Goal: Information Seeking & Learning: Learn about a topic

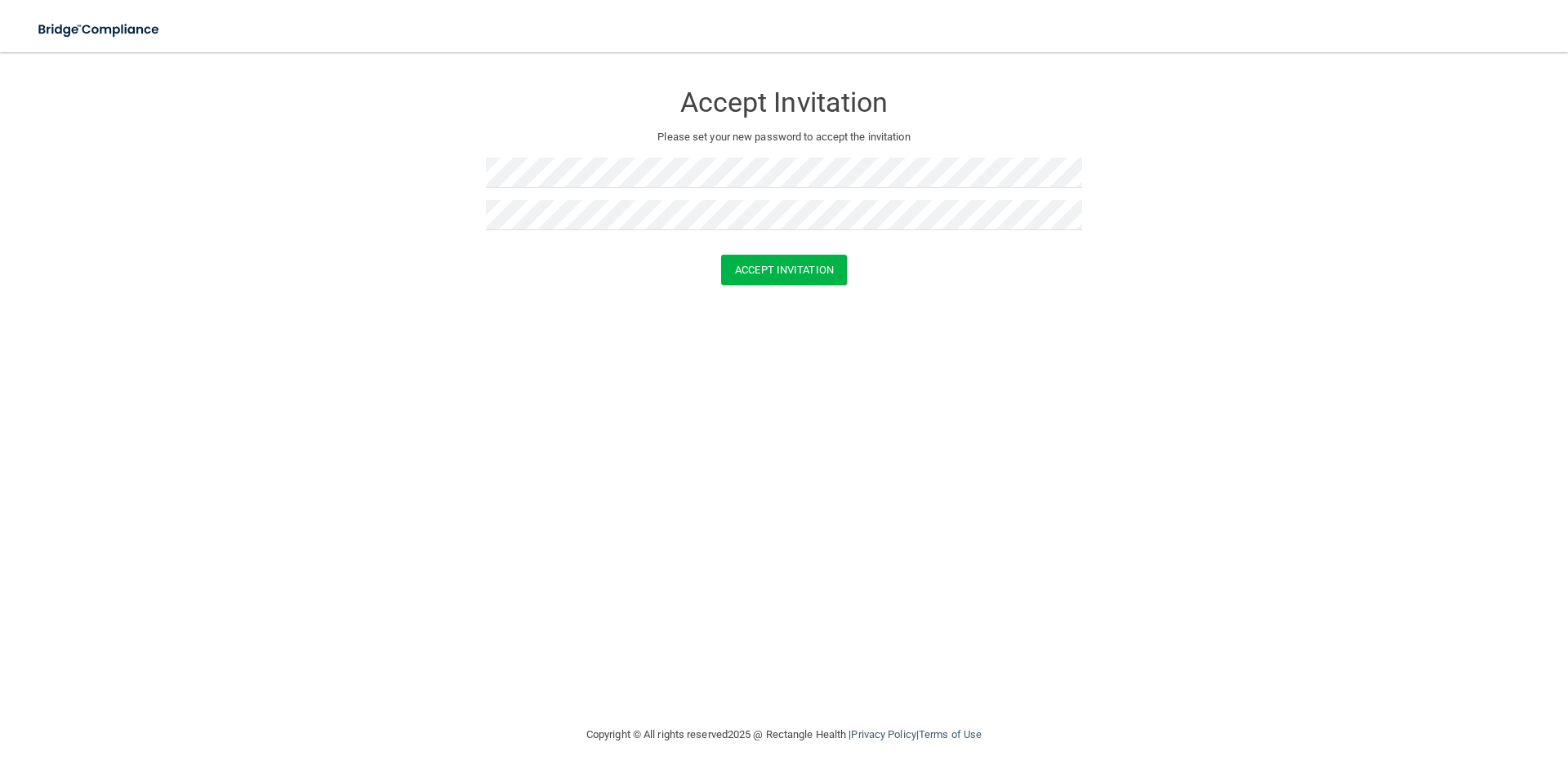
click at [464, 388] on div "Accept Invitation Please set your new password to accept the invitation Accept …" at bounding box center [784, 389] width 1502 height 640
click at [424, 201] on form "Accept Invitation Please set your new password to accept the invitation Accept …" at bounding box center [784, 186] width 1502 height 236
click at [920, 307] on div "Accept Invitation Please set your new password to accept the invitation Accept …" at bounding box center [784, 389] width 1502 height 640
click at [789, 268] on button "Accept Invitation" at bounding box center [784, 269] width 126 height 30
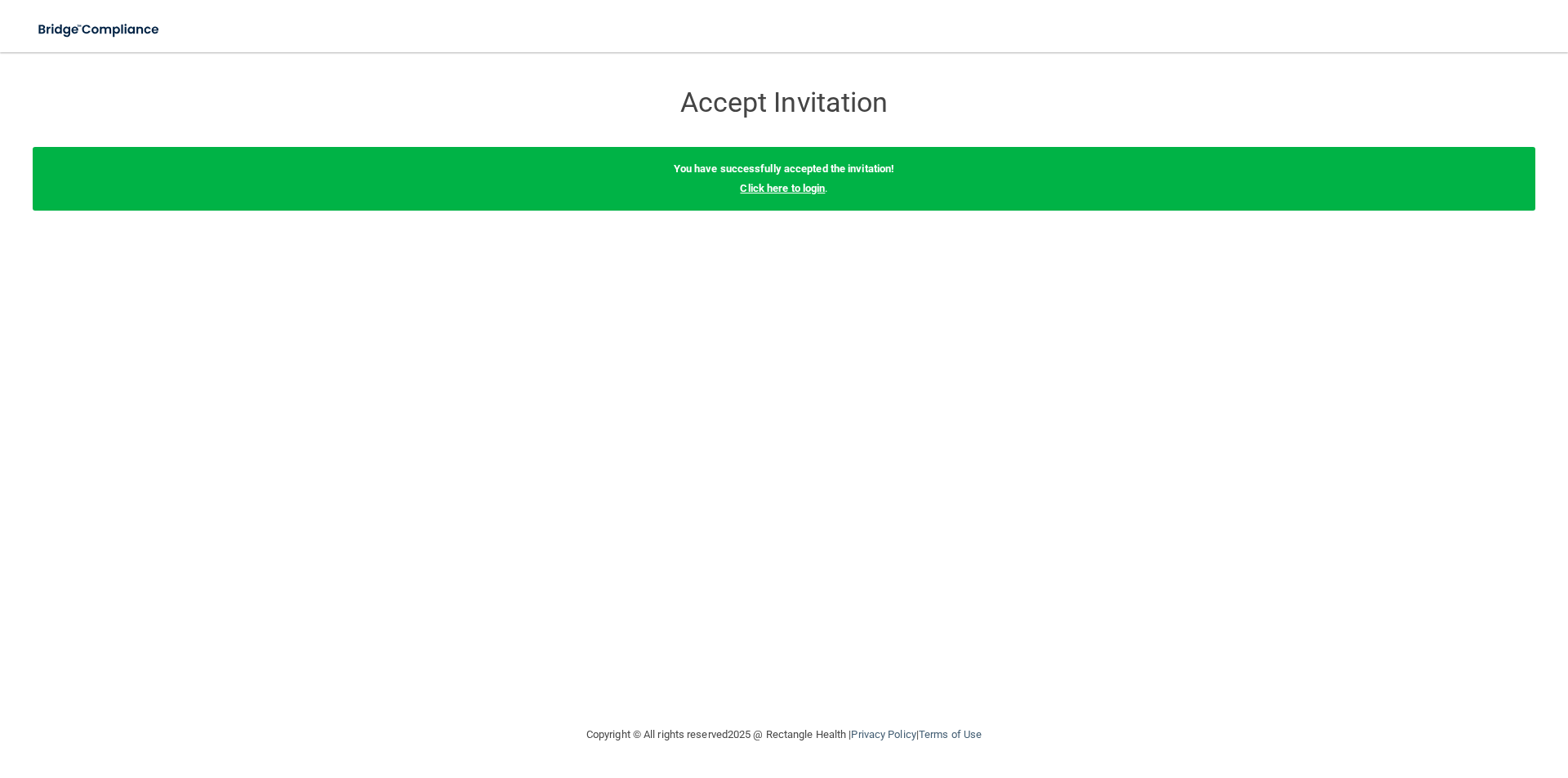
click at [809, 189] on link "Click here to login" at bounding box center [783, 187] width 85 height 12
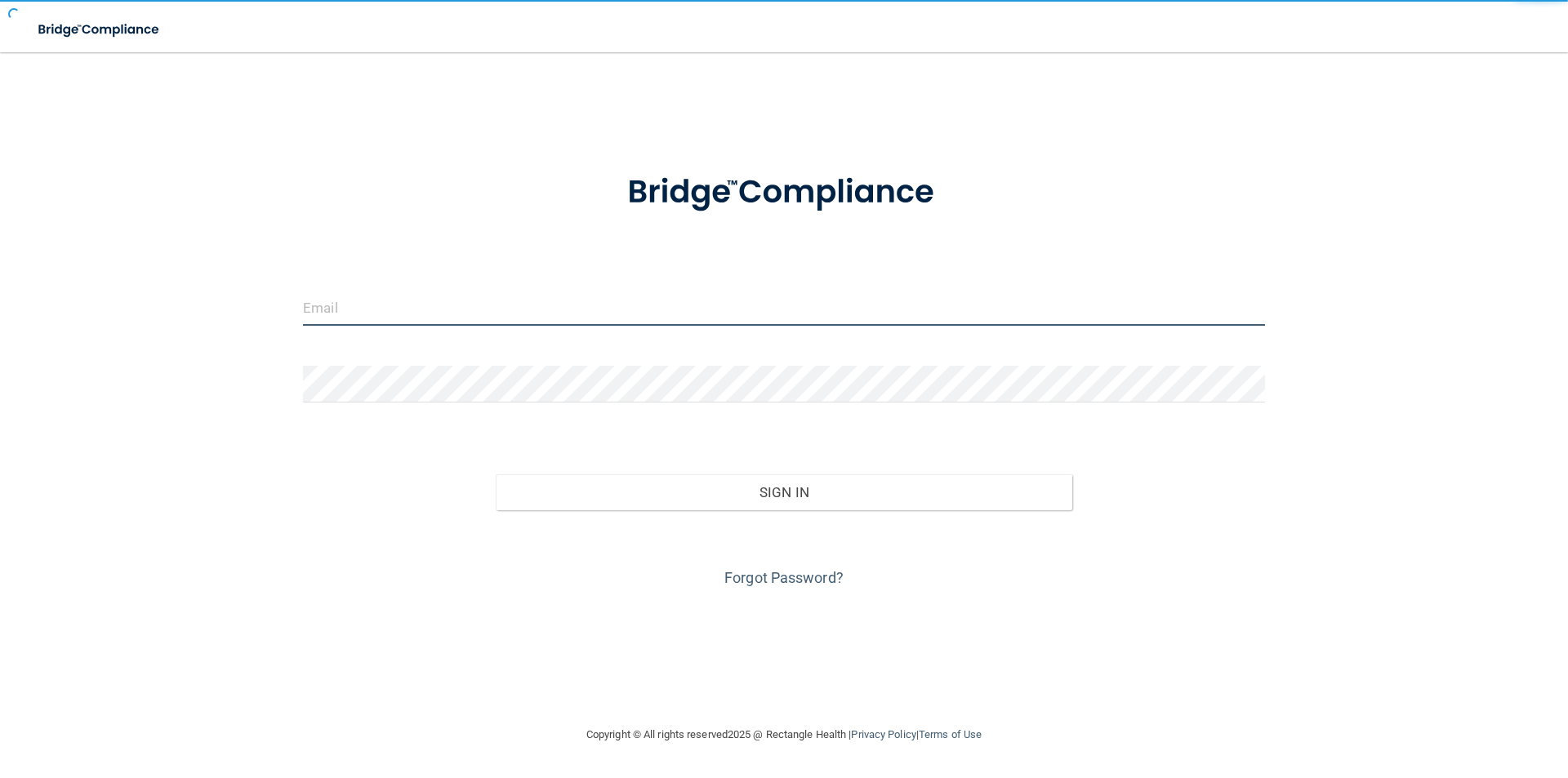
type input "[EMAIL_ADDRESS][DOMAIN_NAME]"
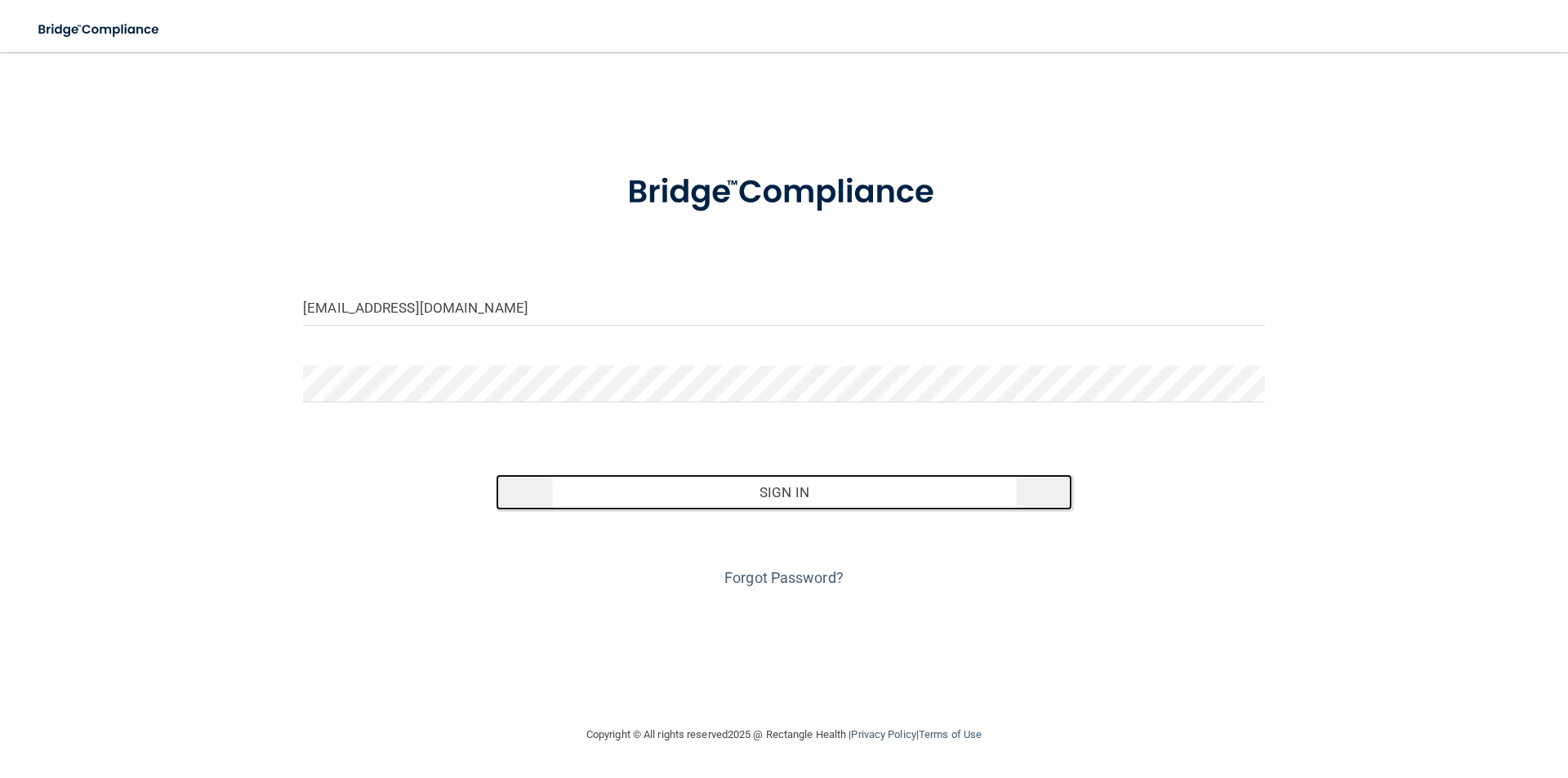
click at [797, 493] on button "Sign In" at bounding box center [784, 492] width 578 height 36
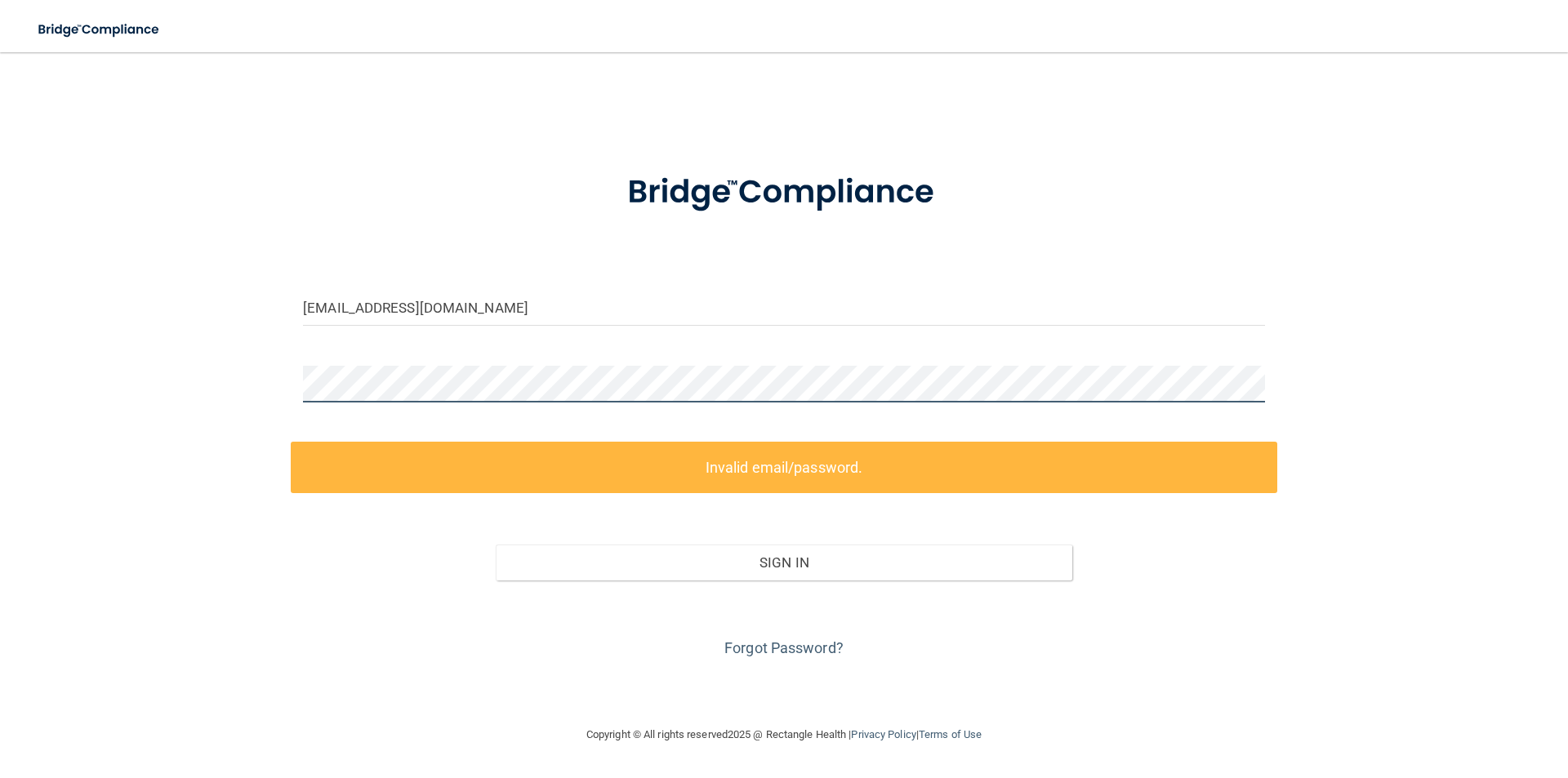
click at [176, 415] on div "tjbouquet@gmail.com Invalid email/password. You don't have permission to access…" at bounding box center [784, 389] width 1502 height 640
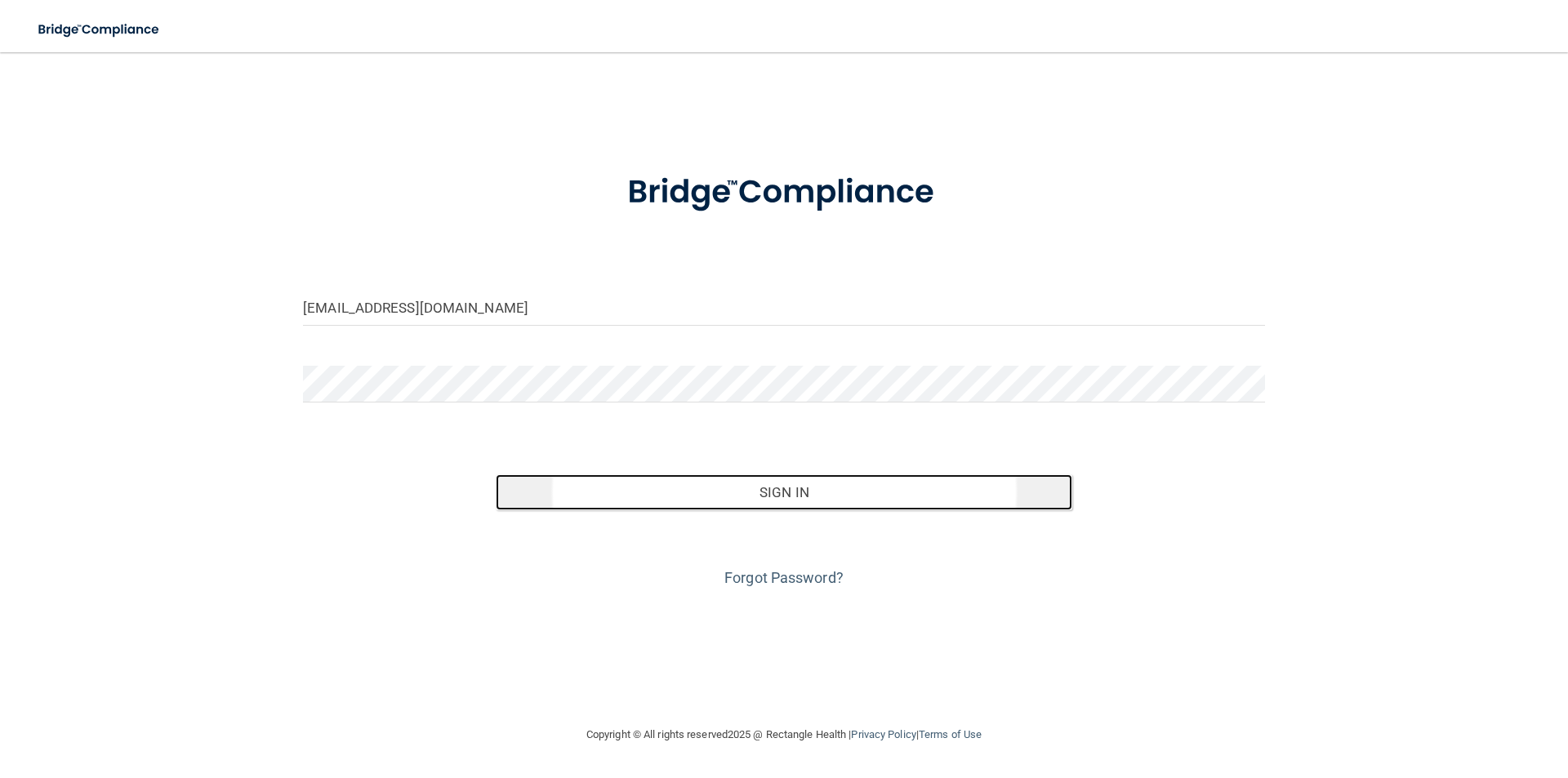
click at [778, 484] on button "Sign In" at bounding box center [784, 492] width 578 height 36
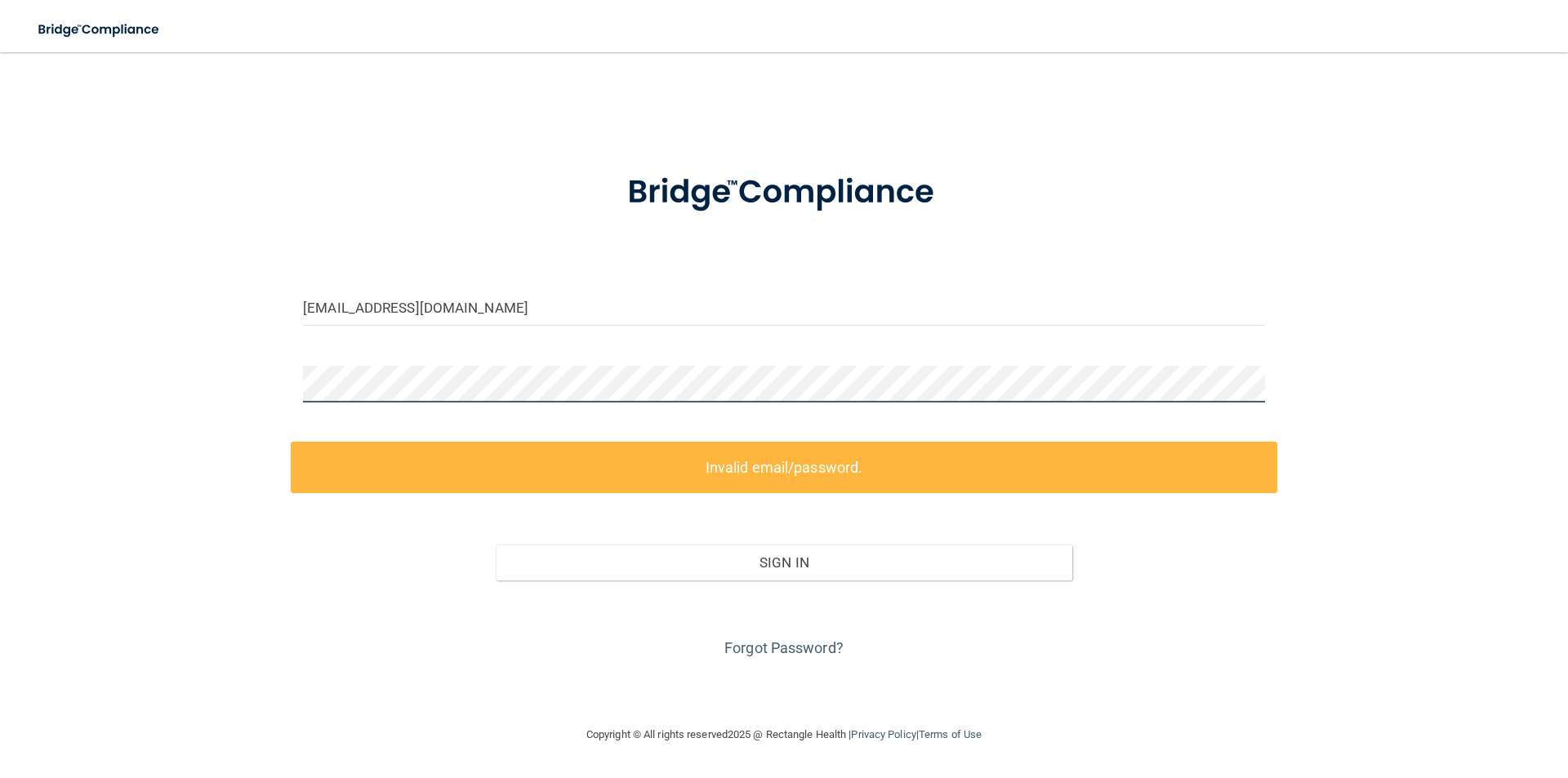
click at [252, 414] on div "tjbouquet@gmail.com Invalid email/password. You don't have permission to access…" at bounding box center [784, 389] width 1502 height 640
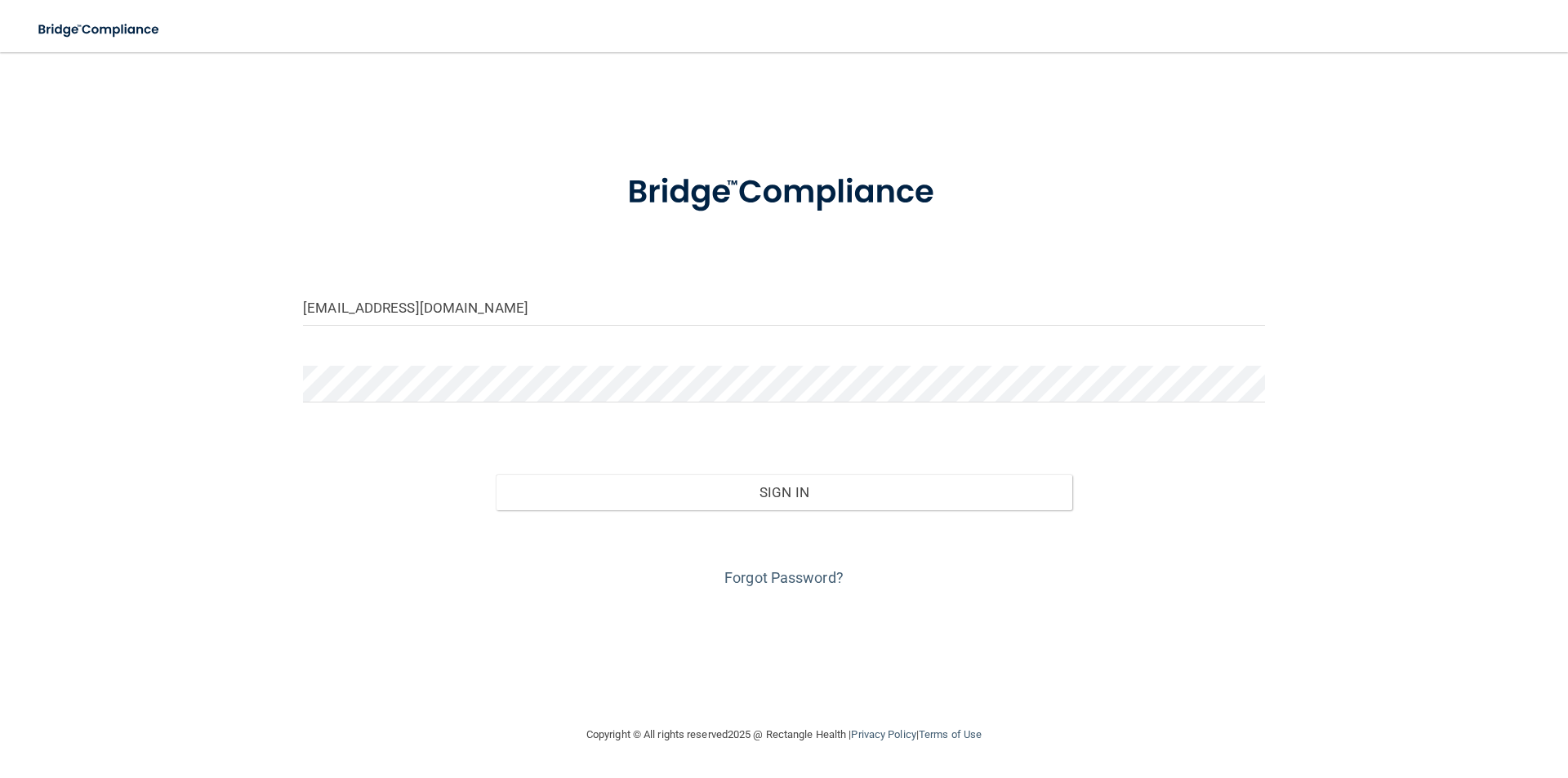
click at [551, 576] on div "Forgot Password?" at bounding box center [784, 551] width 987 height 81
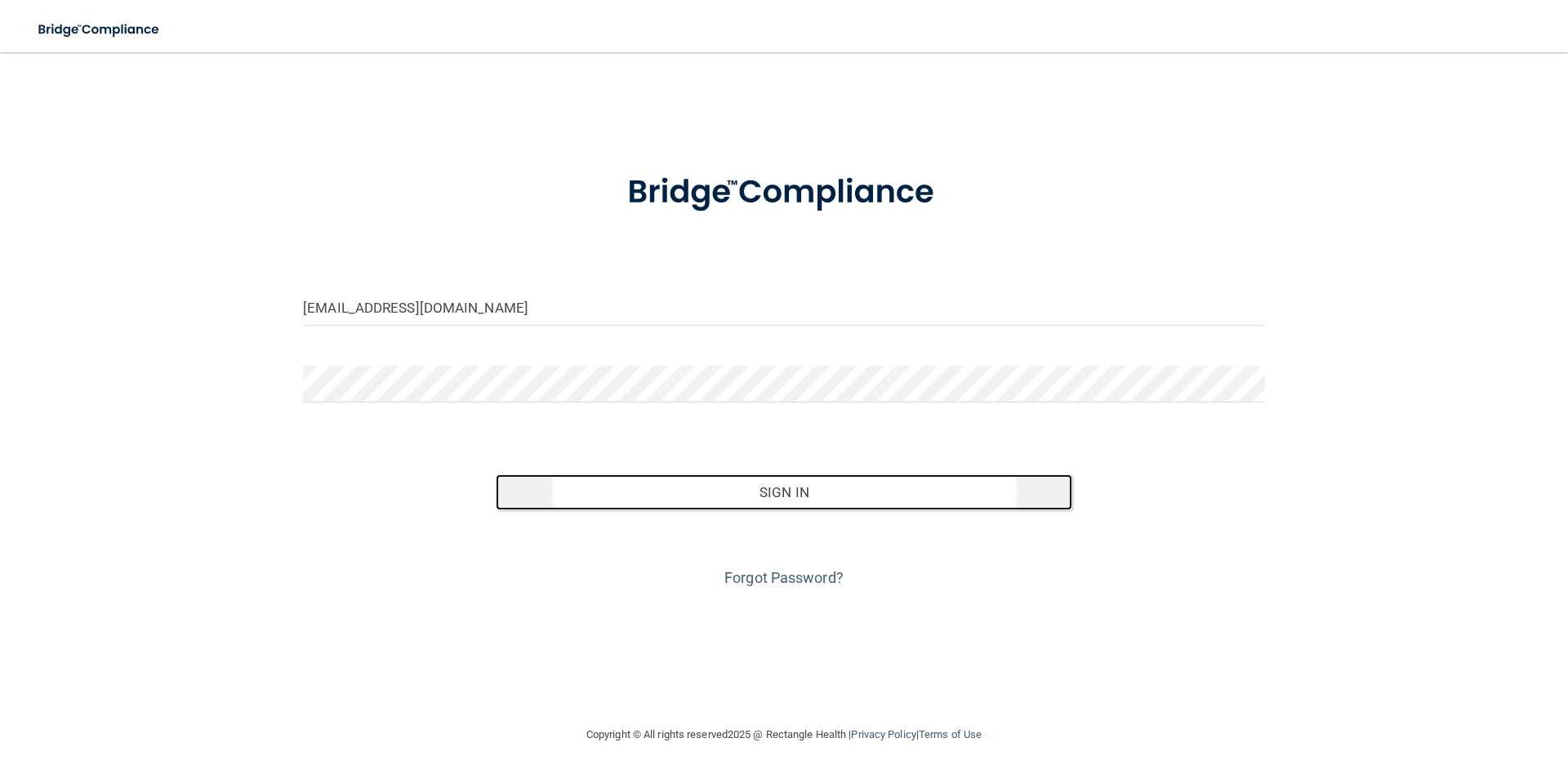
click at [774, 495] on button "Sign In" at bounding box center [784, 492] width 578 height 36
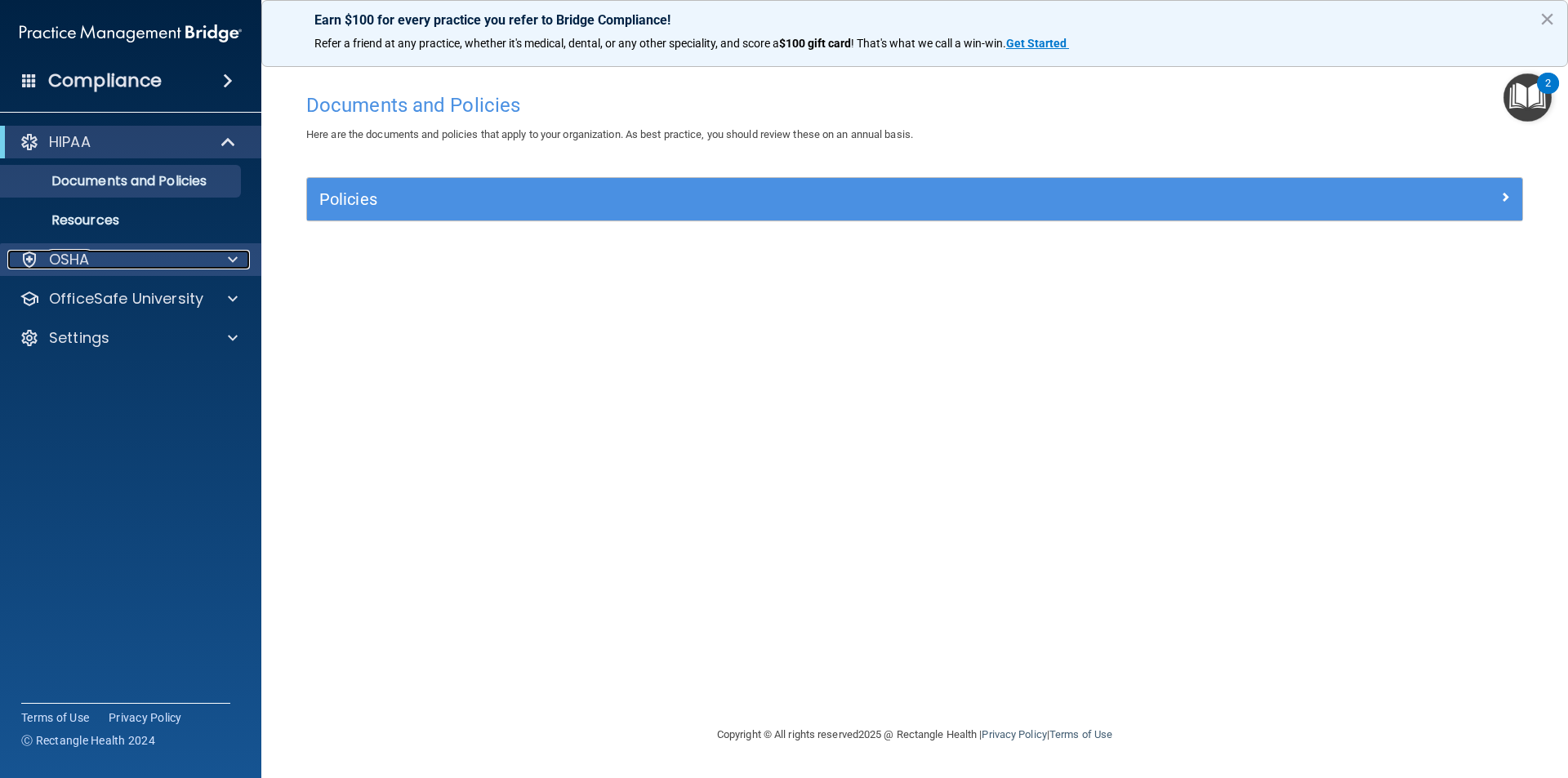
click at [237, 257] on span at bounding box center [233, 259] width 10 height 19
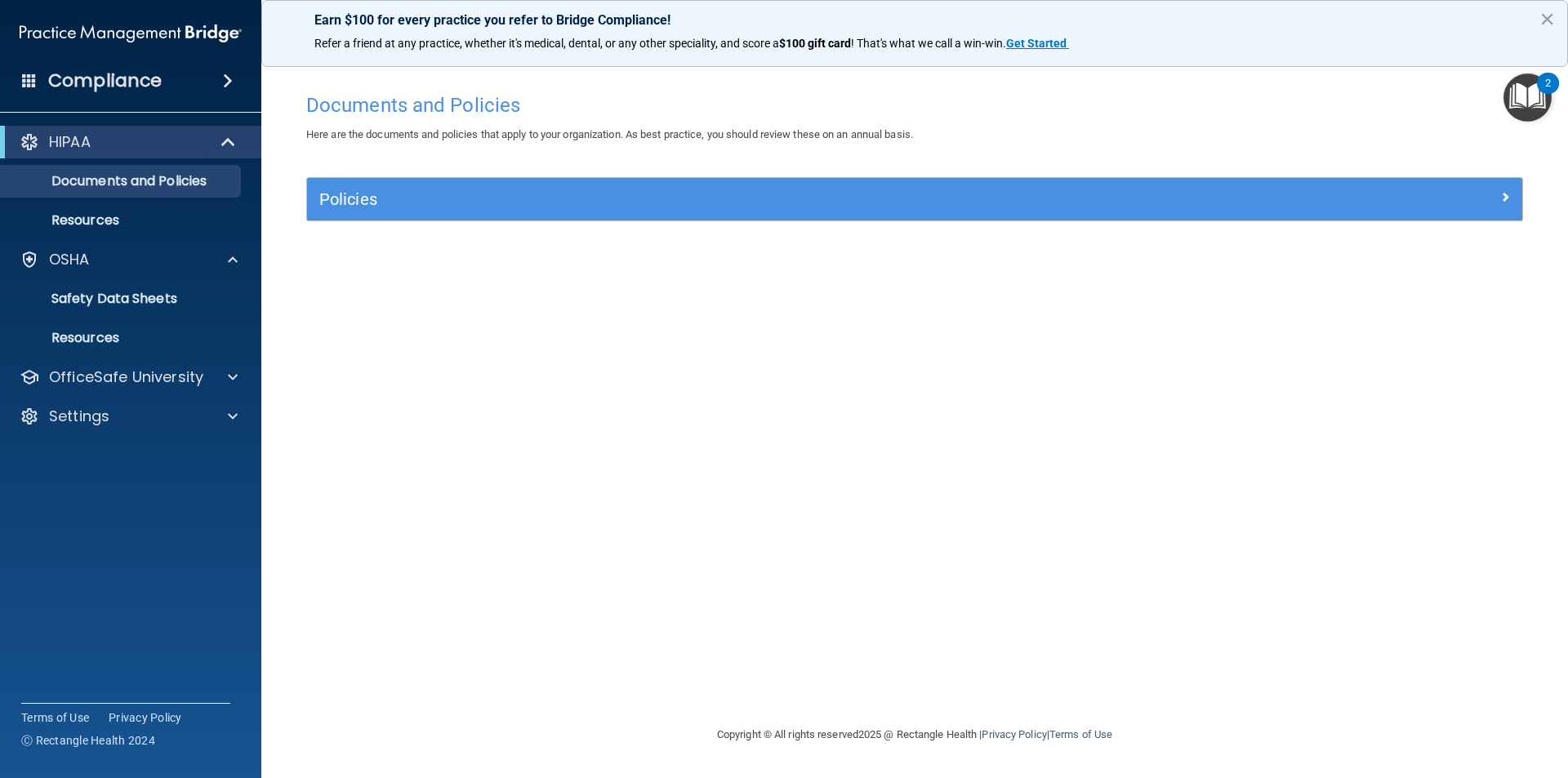
click at [223, 81] on span at bounding box center [228, 80] width 10 height 19
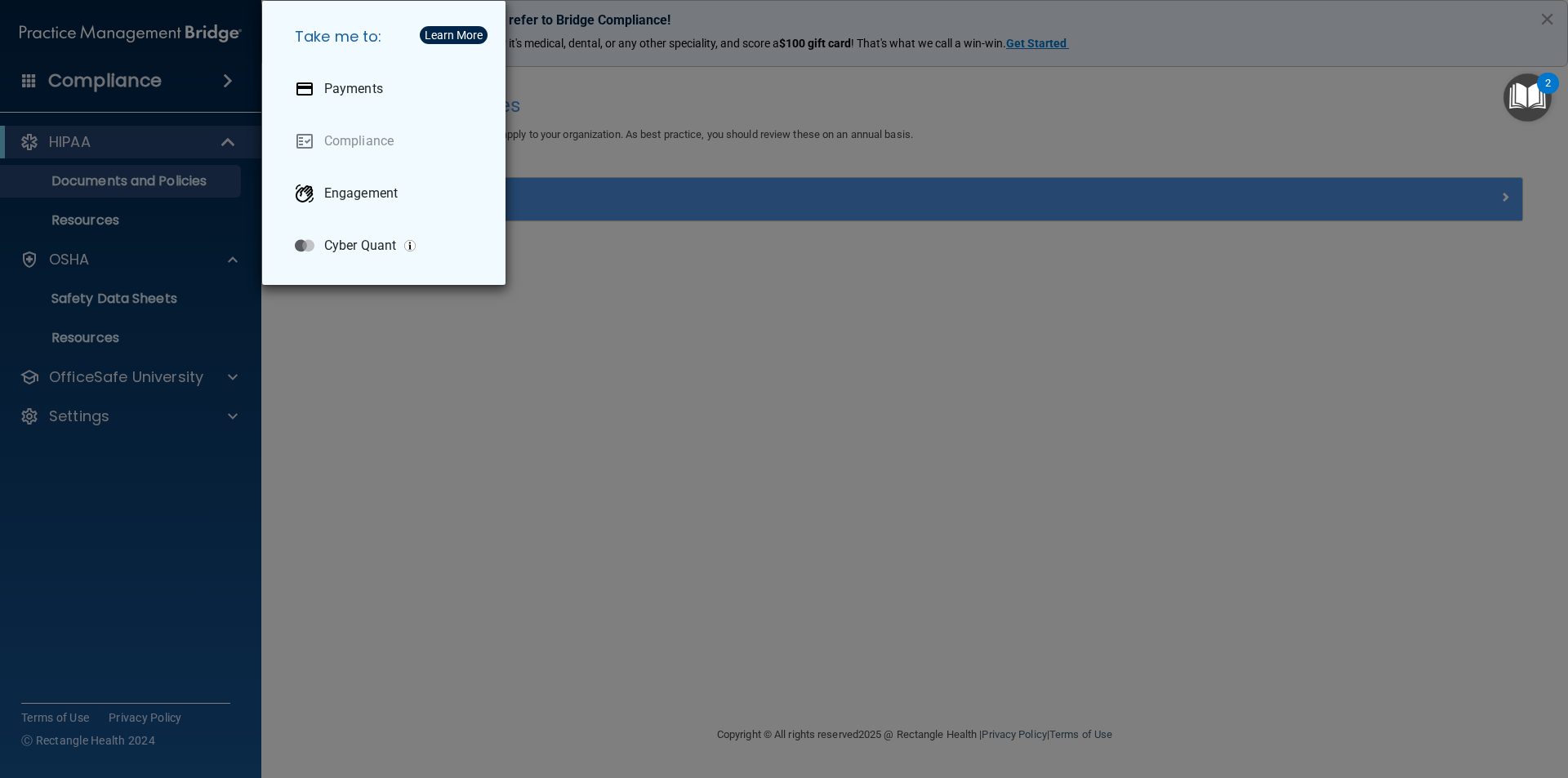
click at [587, 601] on div "Take me to: Payments Compliance Engagement Cyber Quant" at bounding box center [784, 389] width 1568 height 778
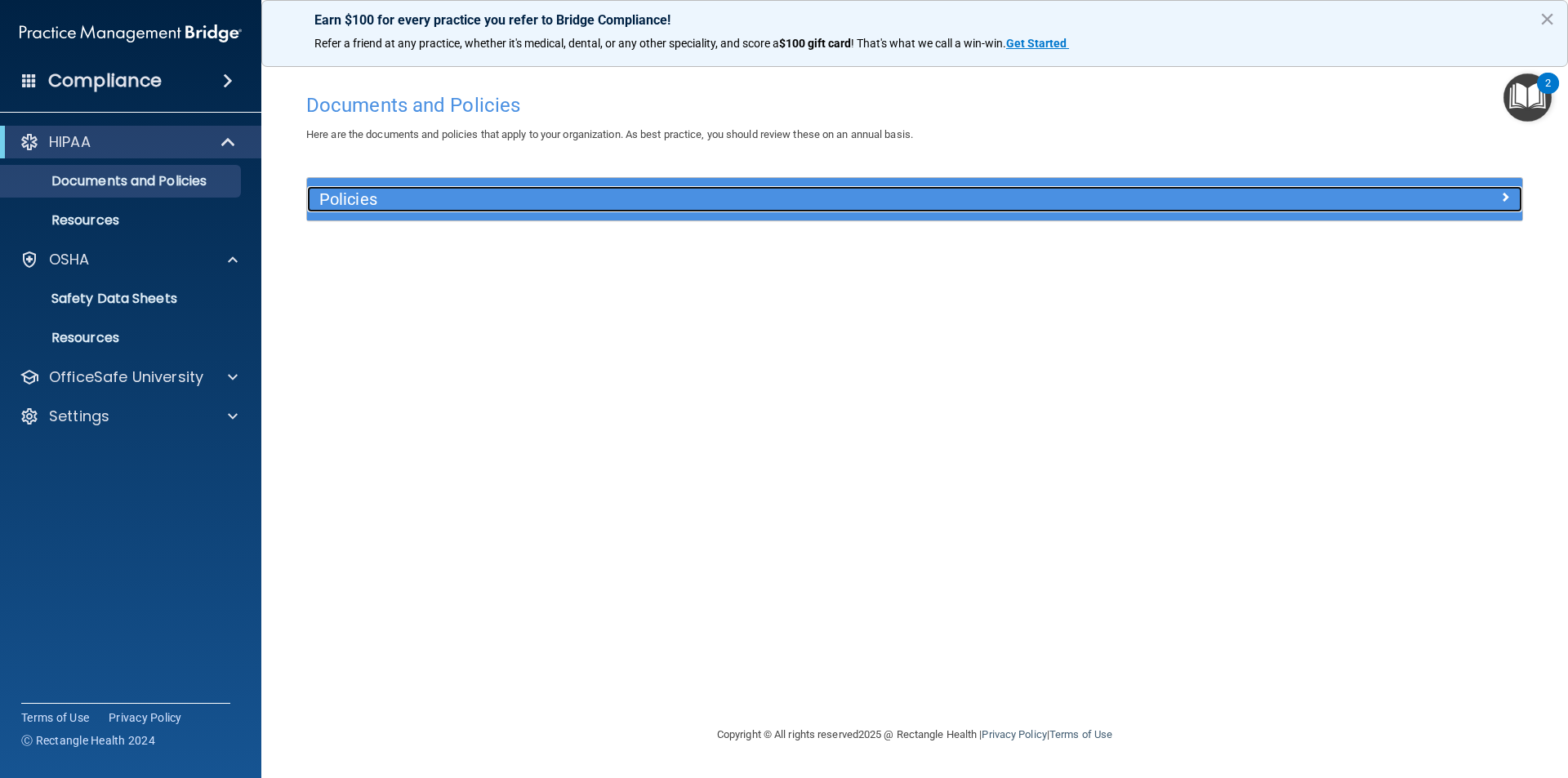
click at [364, 197] on h5 "Policies" at bounding box center [762, 198] width 887 height 18
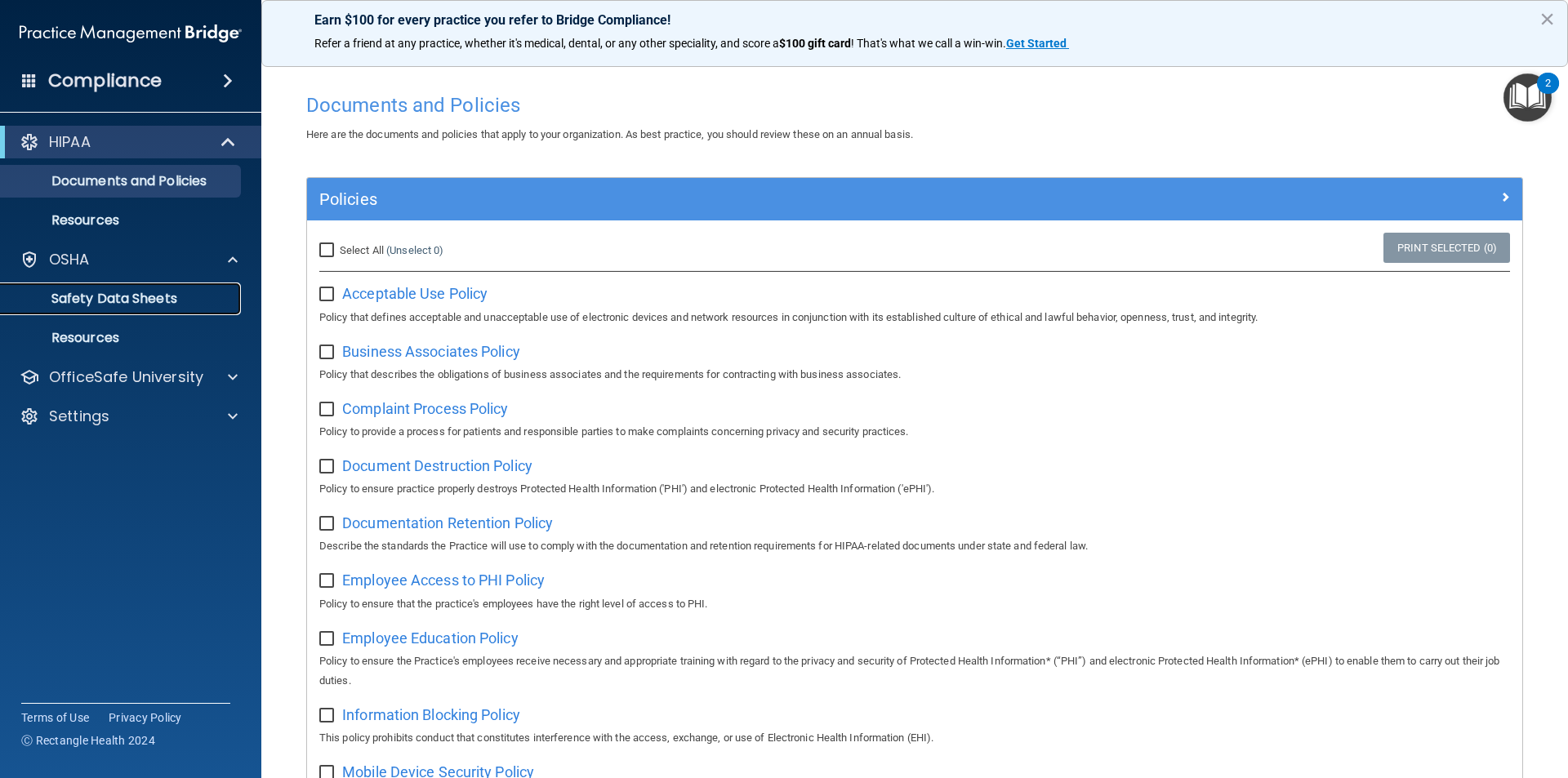
click at [104, 305] on p "Safety Data Sheets" at bounding box center [123, 299] width 223 height 17
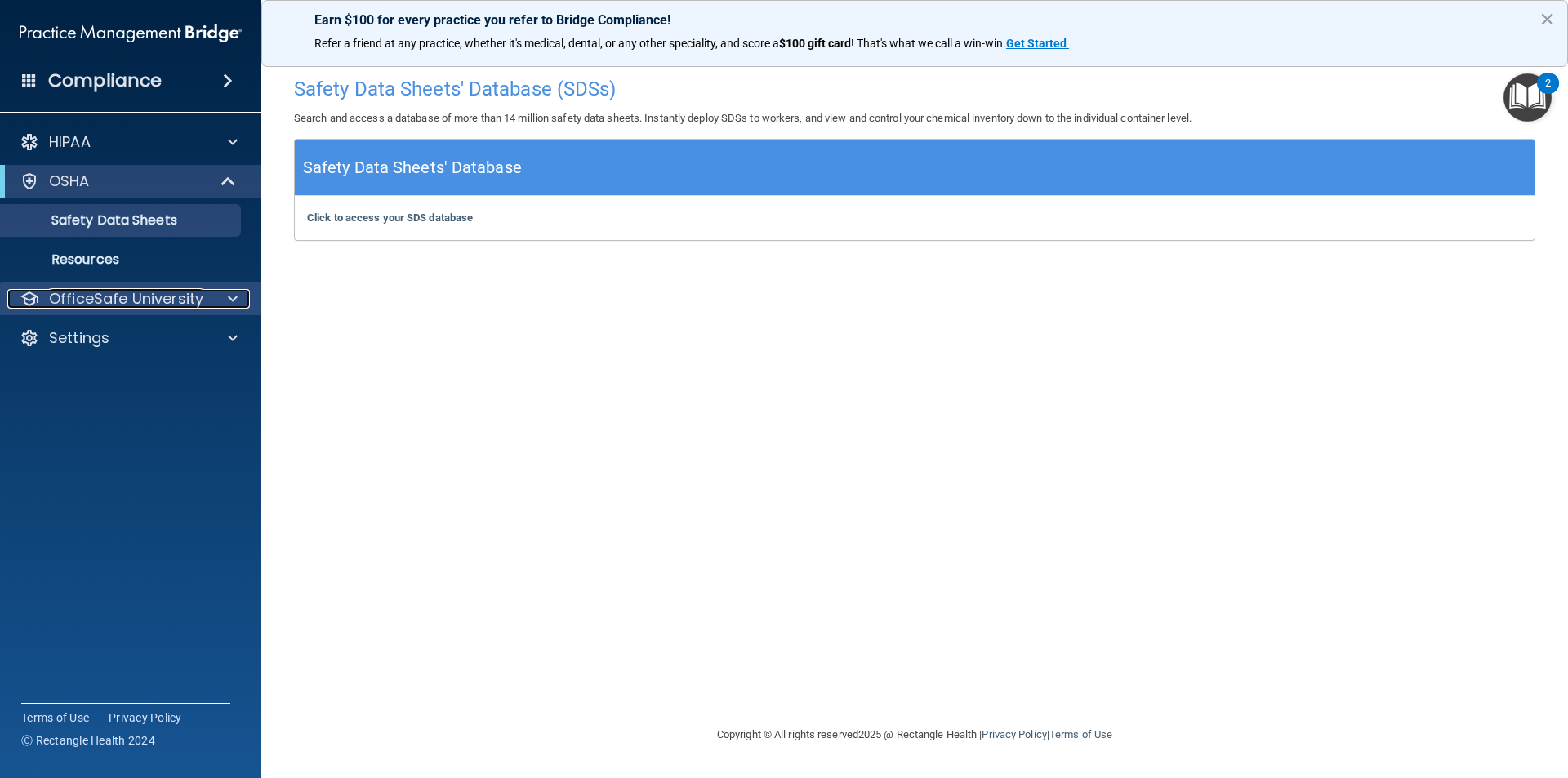
click at [227, 294] on div at bounding box center [230, 298] width 41 height 19
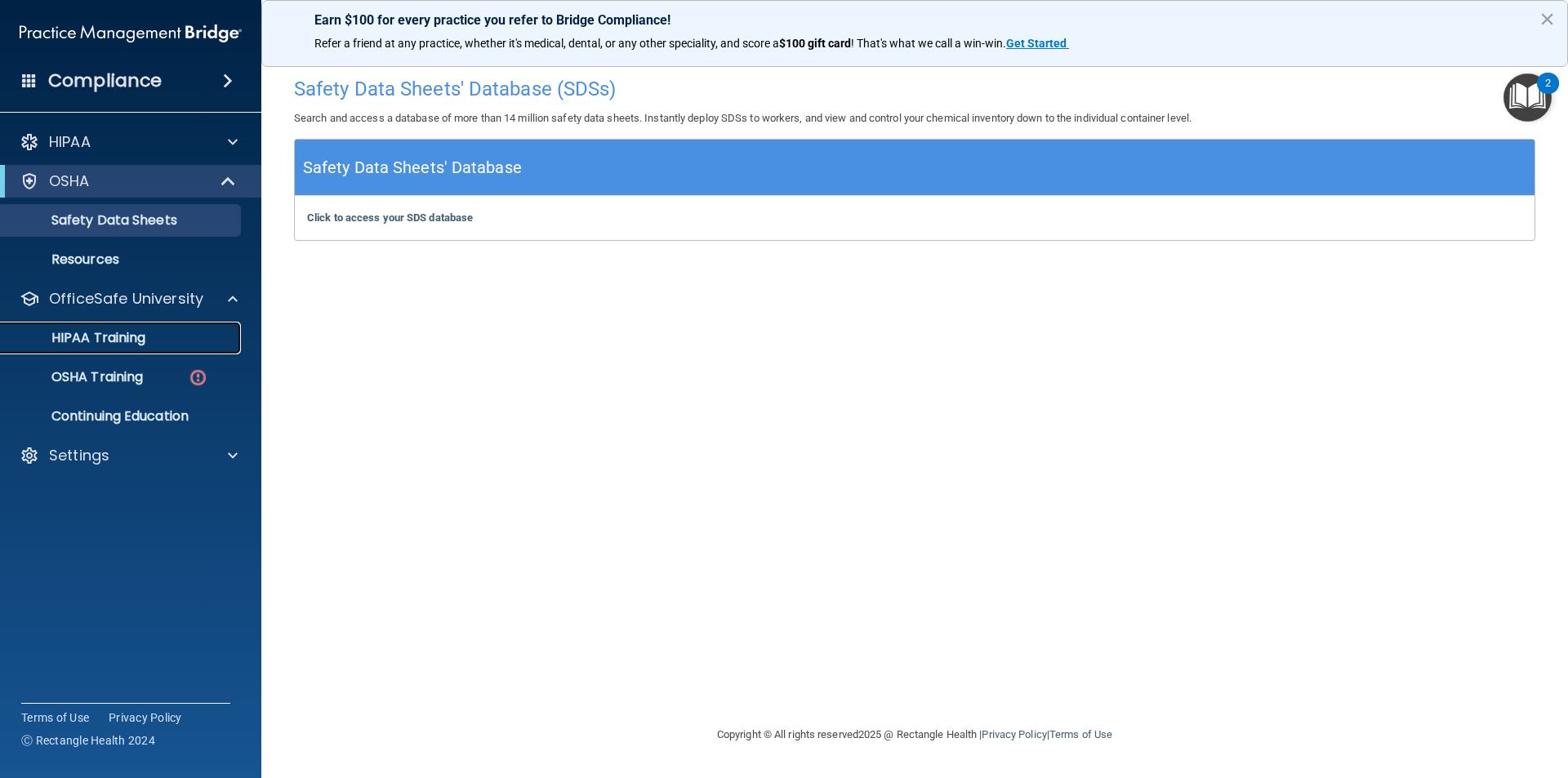
click at [128, 334] on p "HIPAA Training" at bounding box center [78, 338] width 135 height 17
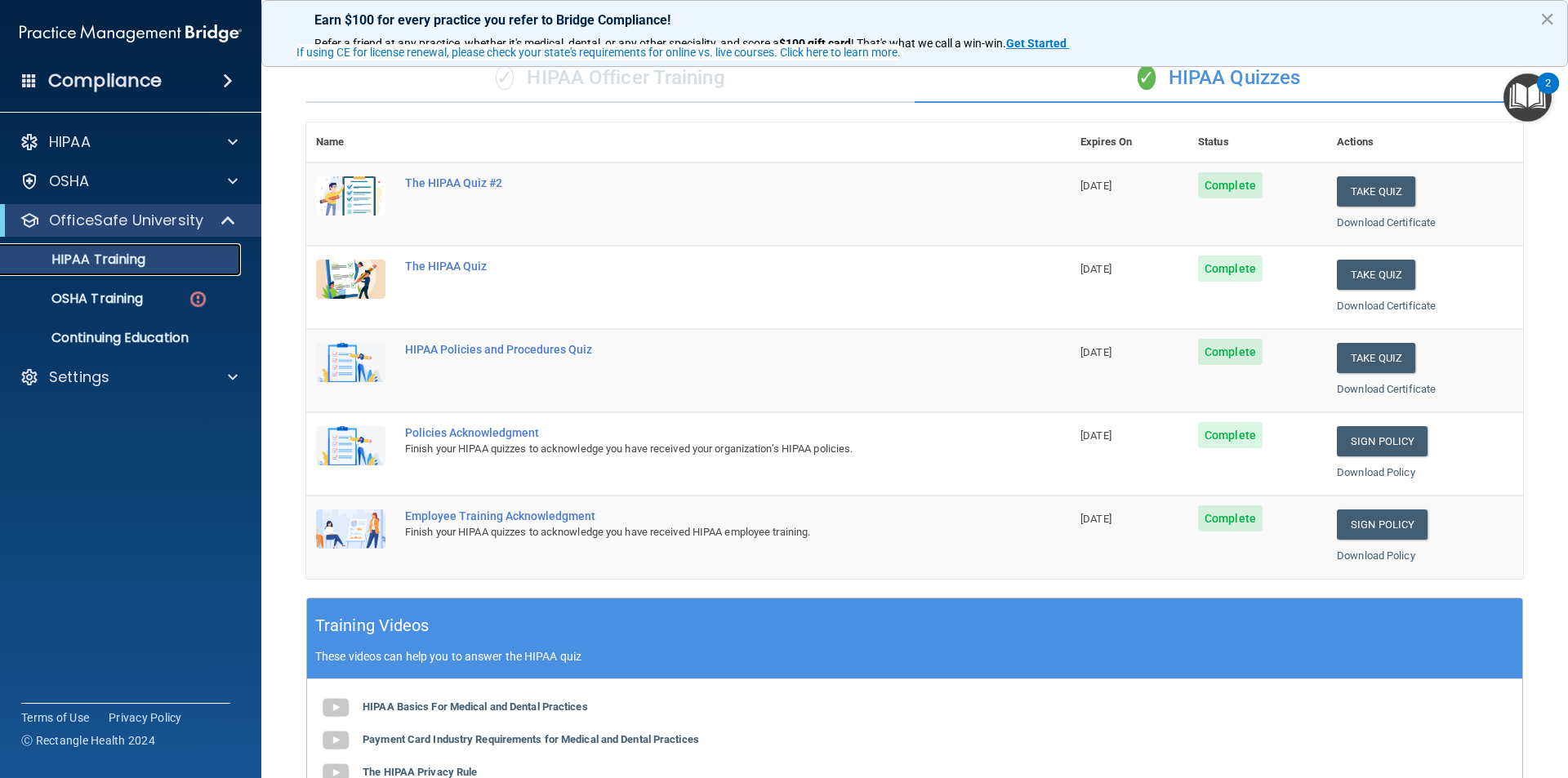
scroll to position [43, 0]
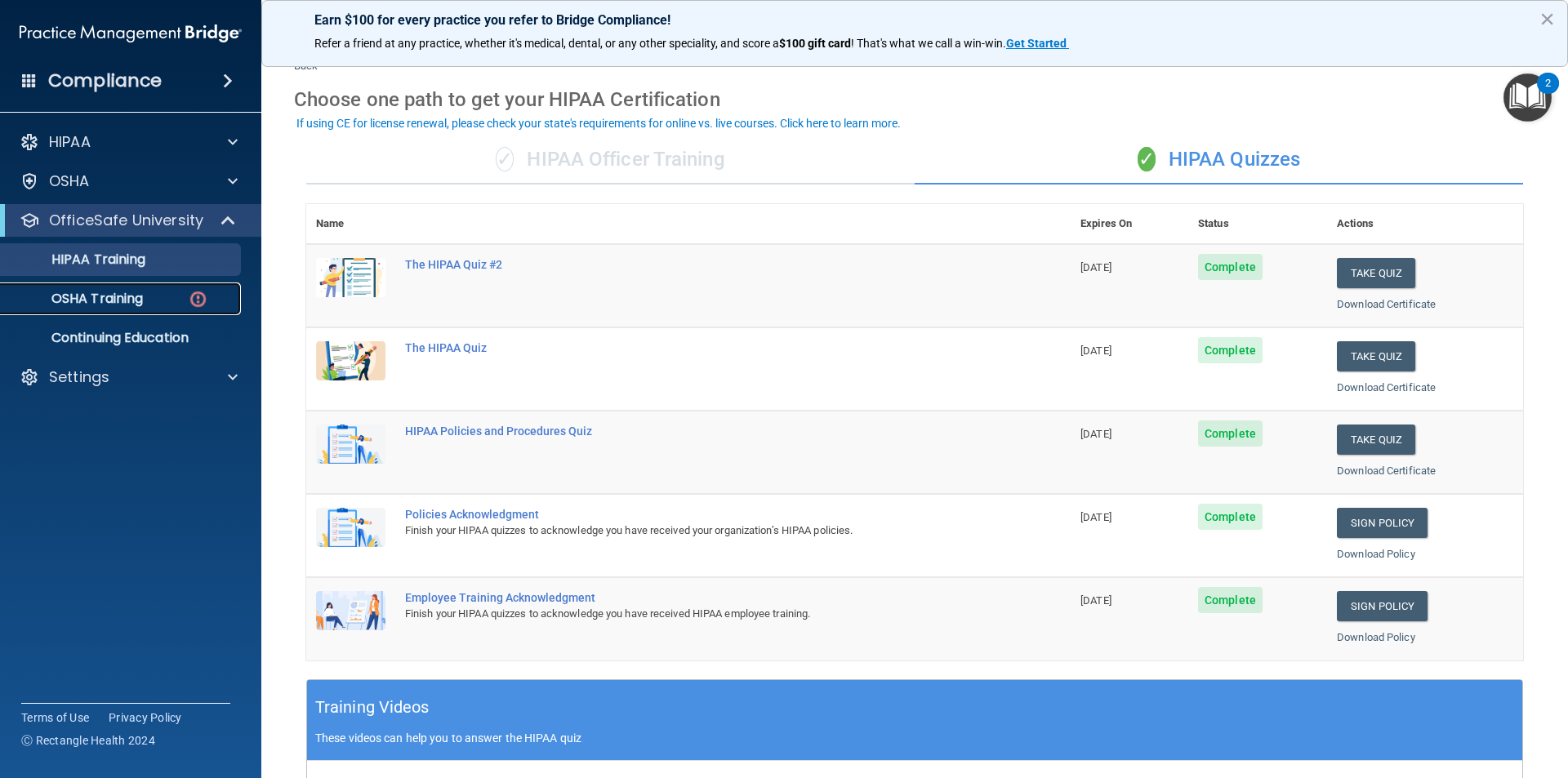
click at [94, 291] on p "OSHA Training" at bounding box center [77, 299] width 132 height 17
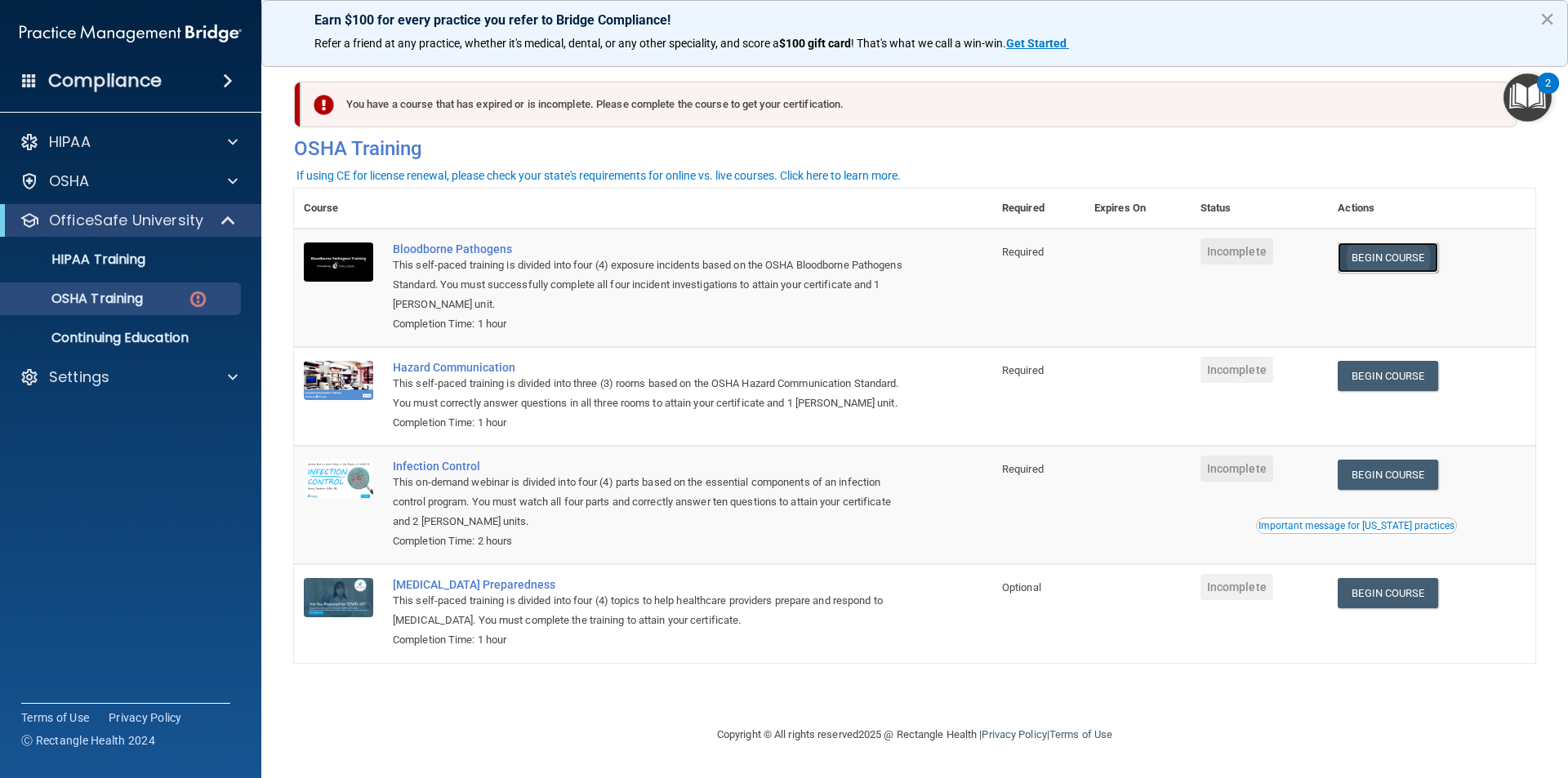
click at [1383, 256] on link "Begin Course" at bounding box center [1387, 257] width 100 height 30
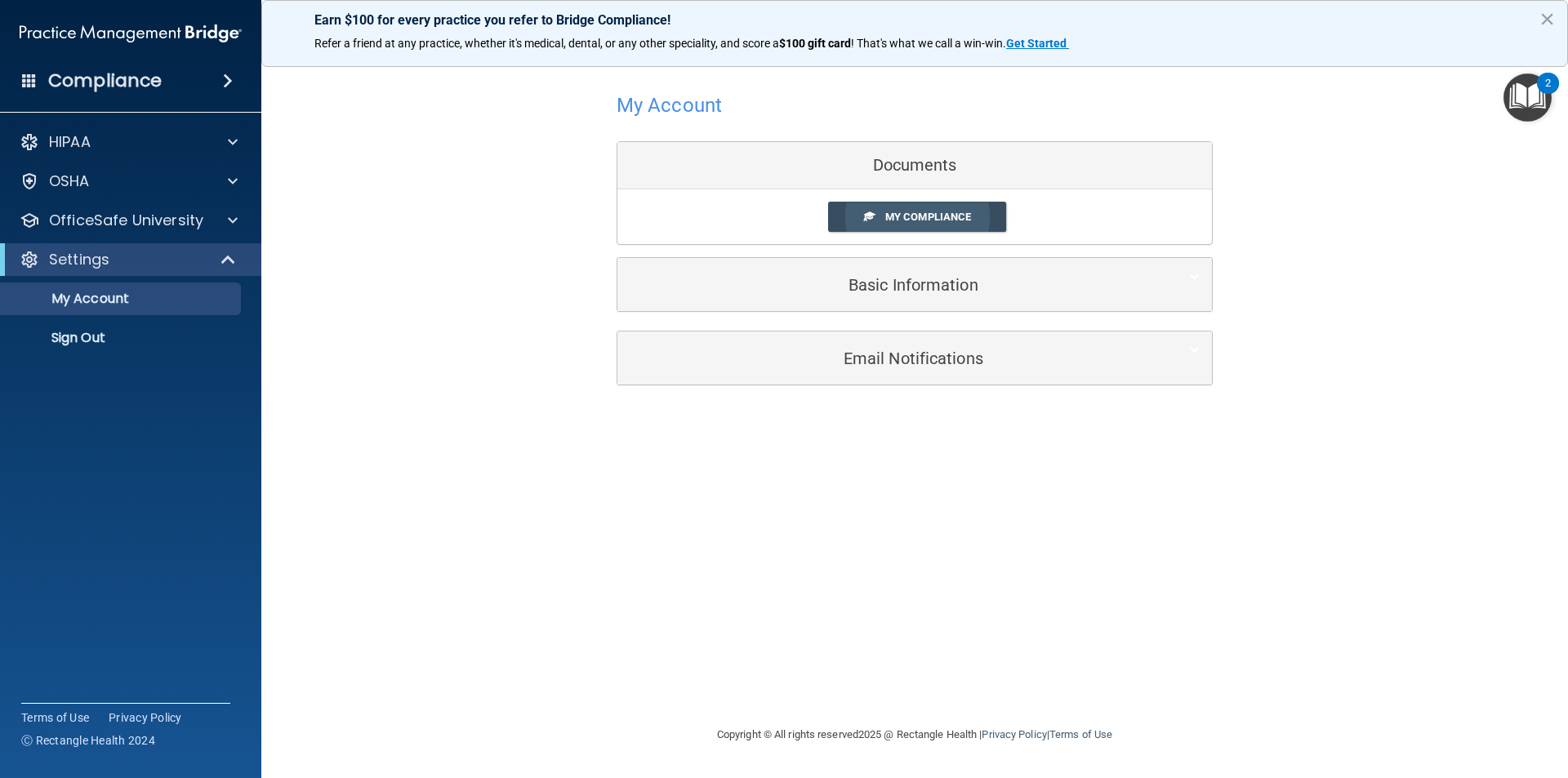
click at [928, 213] on span "My Compliance" at bounding box center [928, 216] width 86 height 12
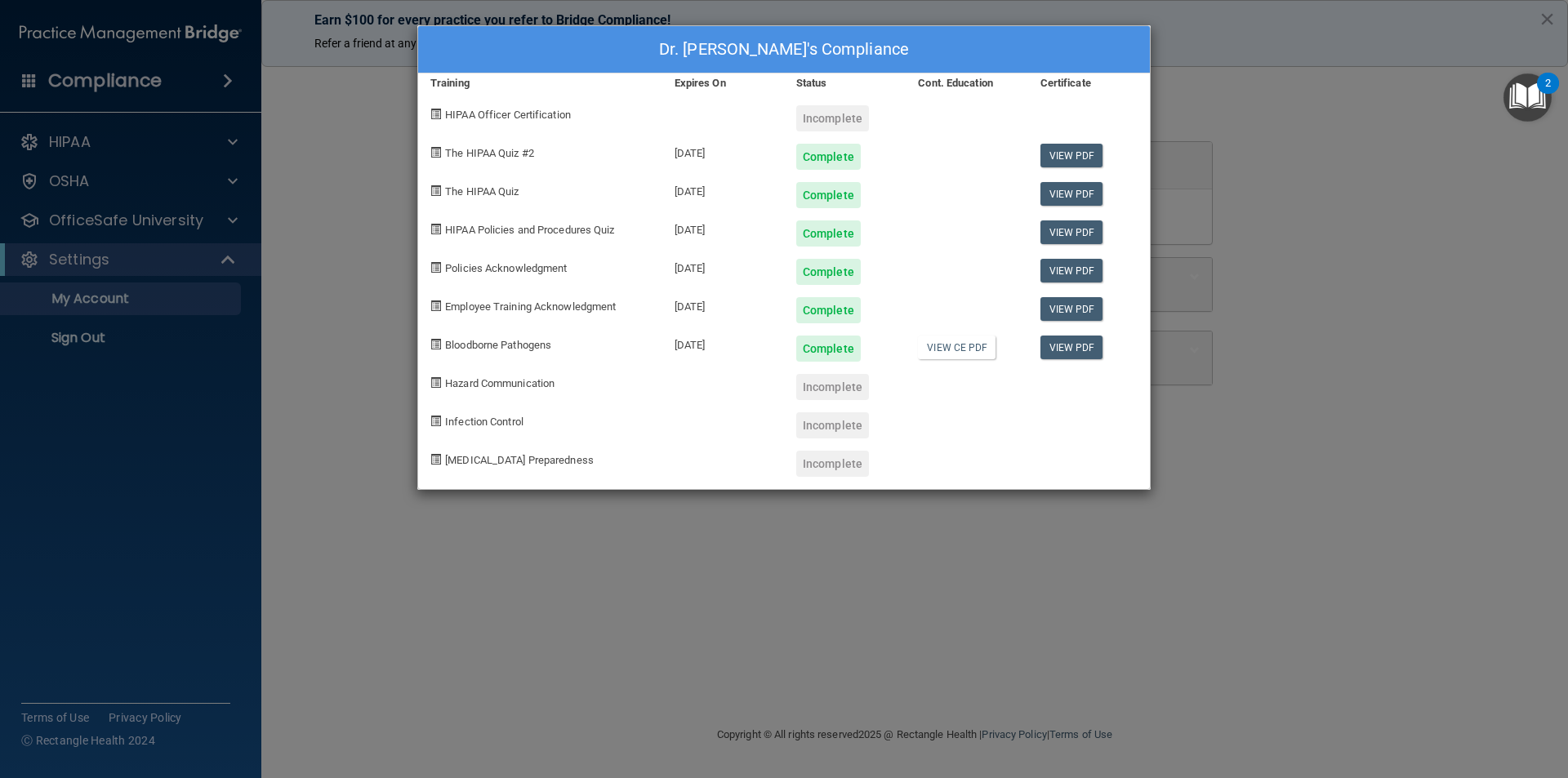
click at [730, 517] on div "Dr. Tim Bouquet's Compliance Training Expires On Status Cont. Education Certifi…" at bounding box center [784, 389] width 1568 height 778
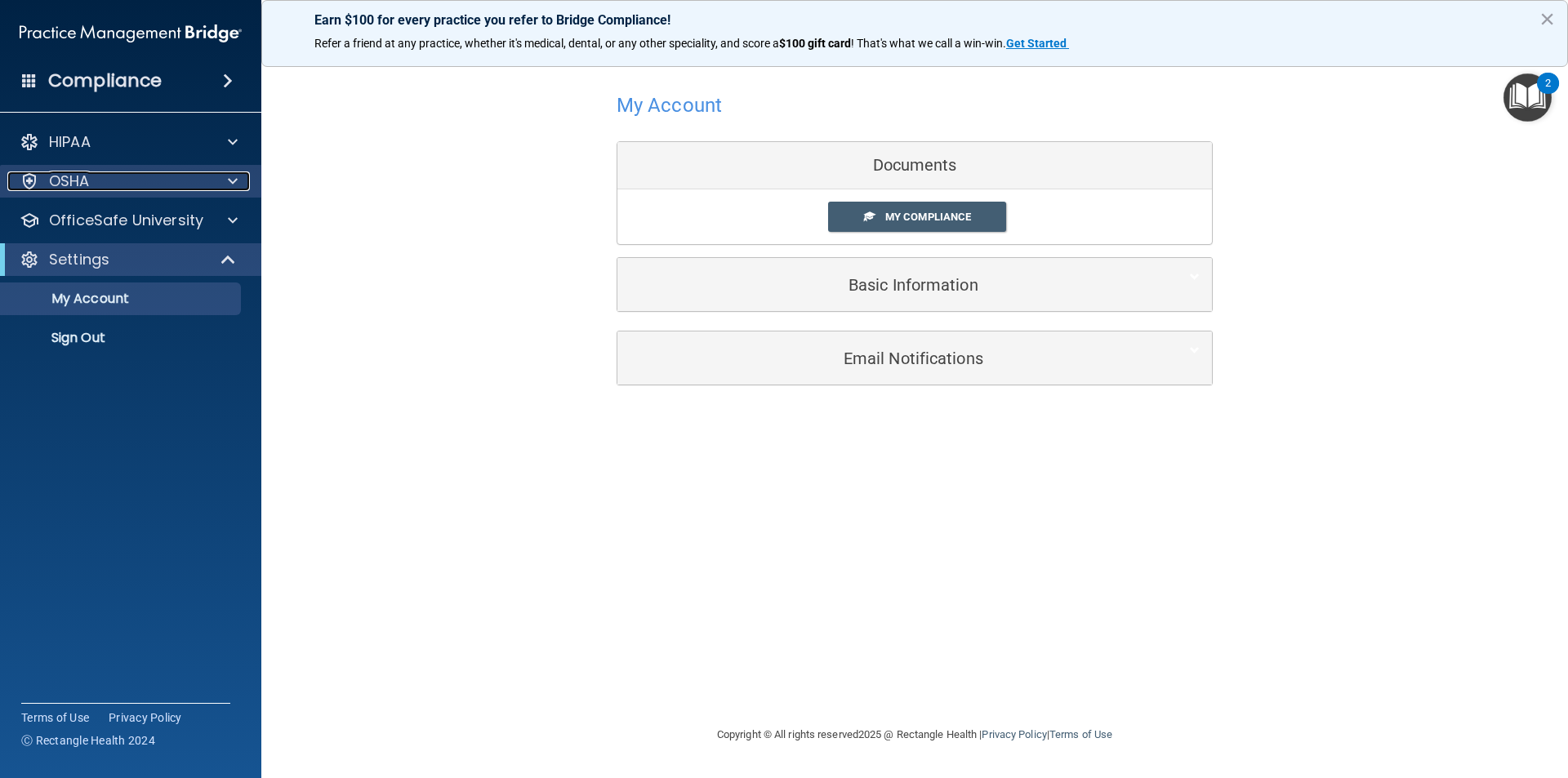
click at [234, 187] on span at bounding box center [233, 181] width 10 height 19
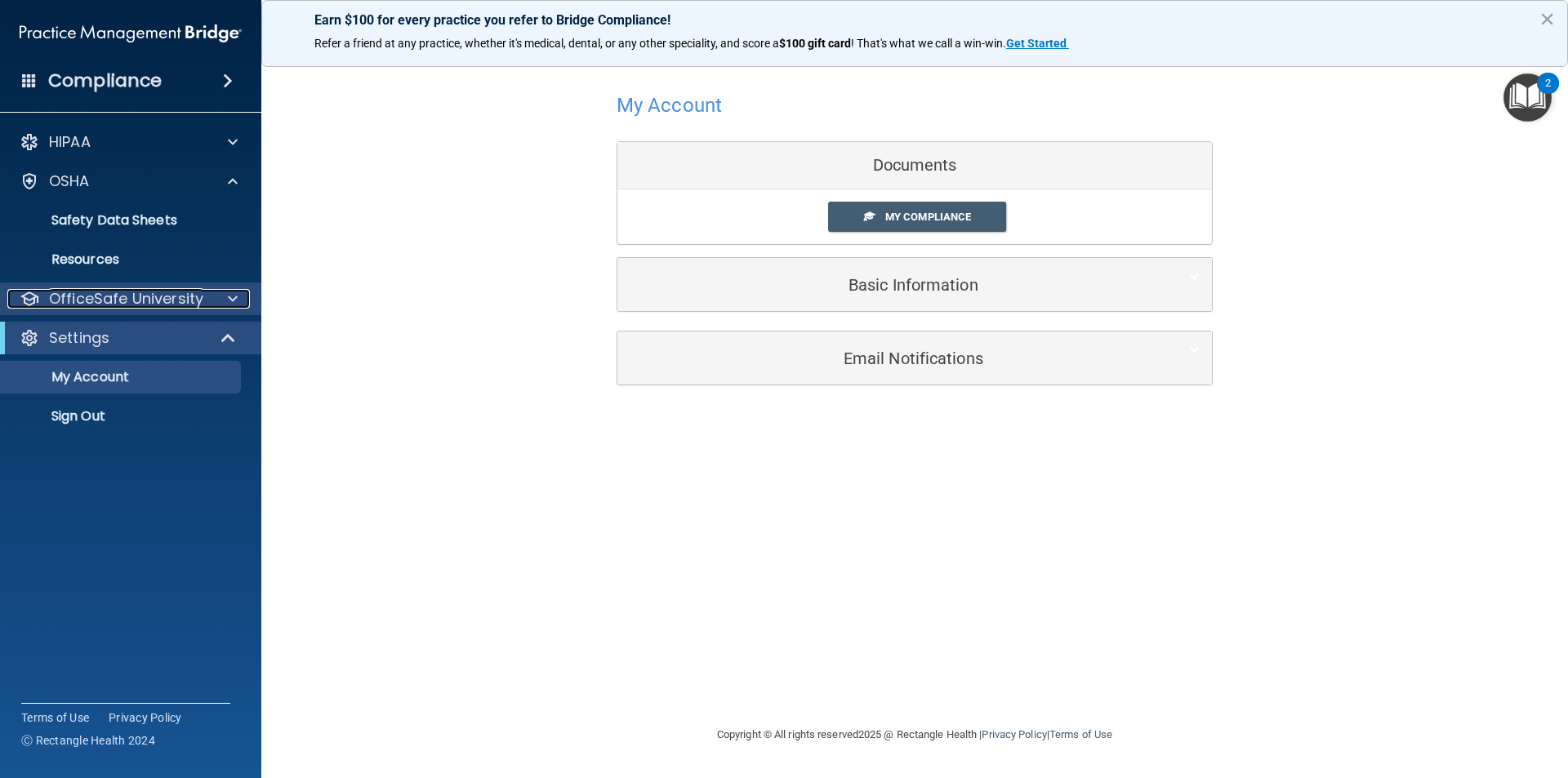
click at [226, 293] on div at bounding box center [230, 298] width 41 height 19
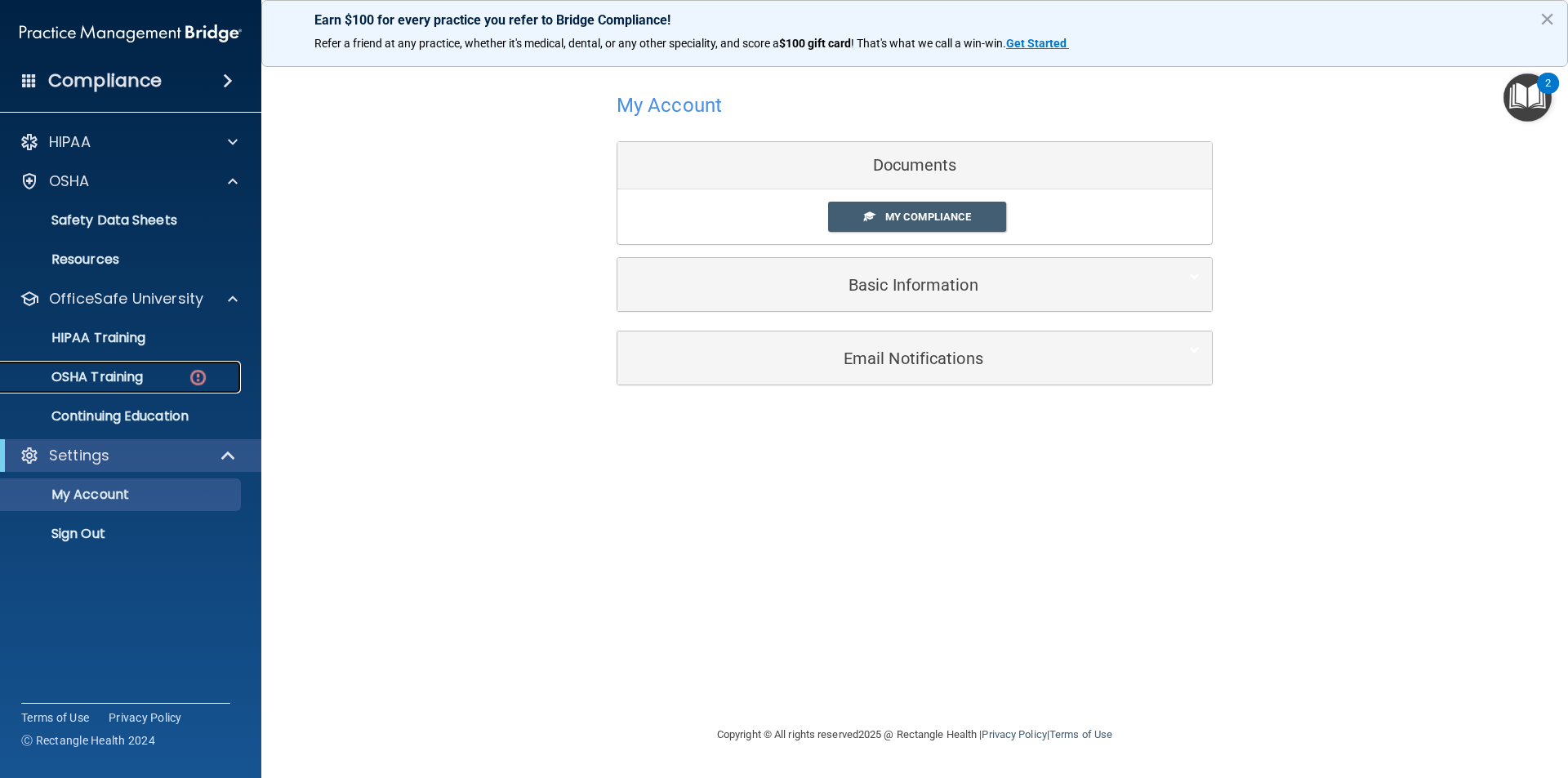
click at [132, 378] on p "OSHA Training" at bounding box center [77, 377] width 132 height 17
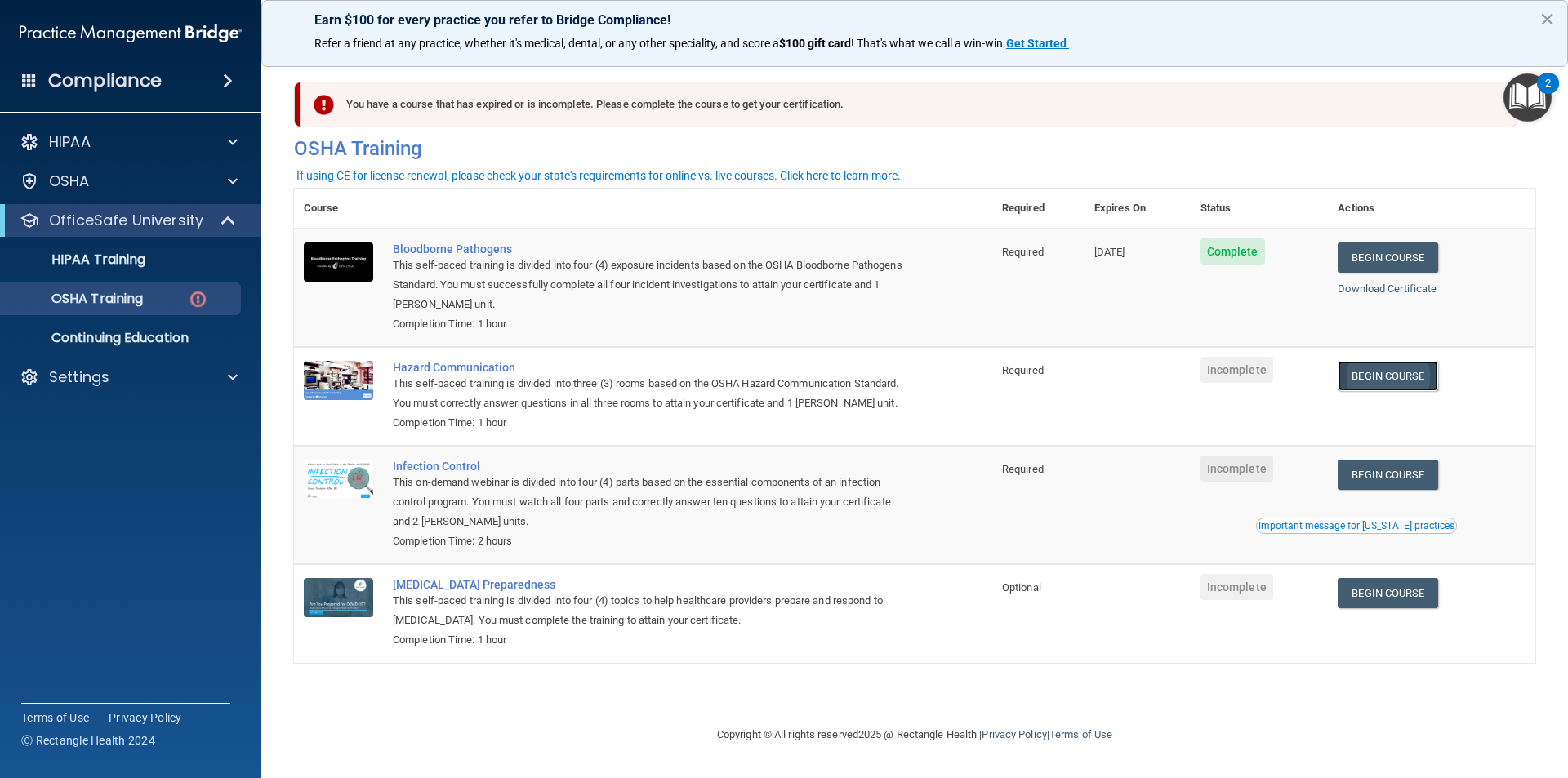
click at [1385, 385] on link "Begin Course" at bounding box center [1387, 376] width 100 height 30
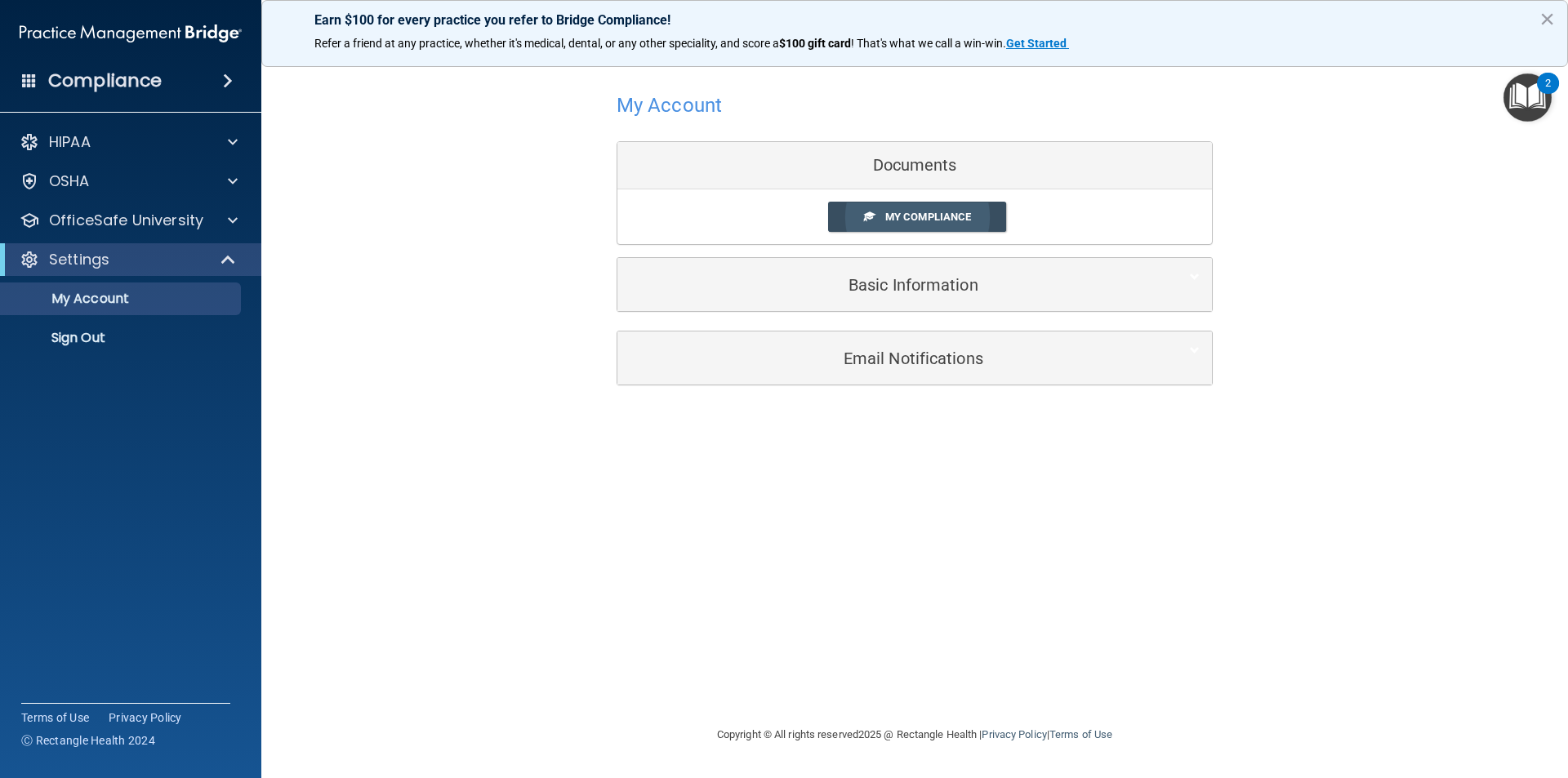
click at [904, 210] on span "My Compliance" at bounding box center [928, 216] width 86 height 12
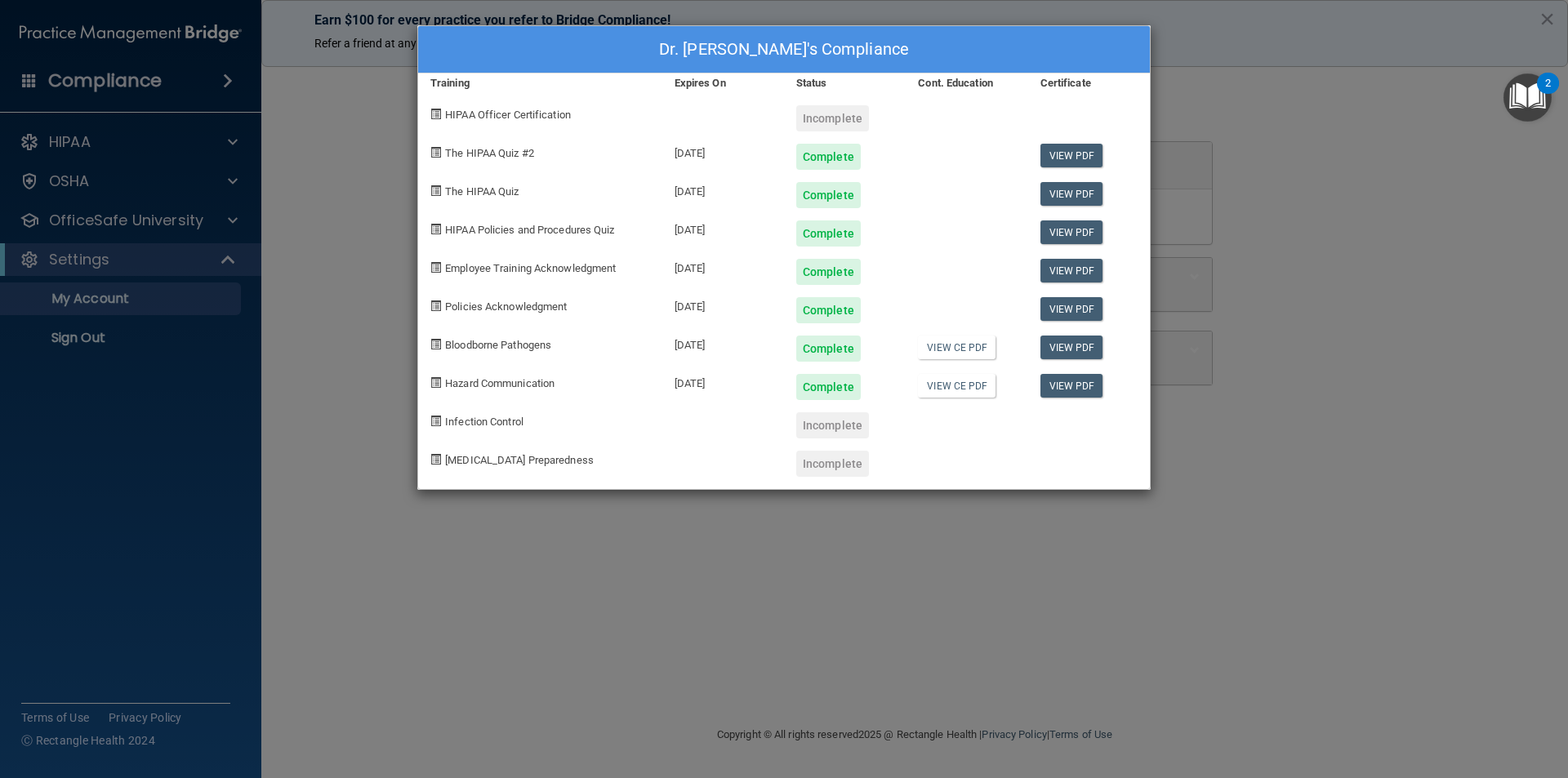
drag, startPoint x: 1291, startPoint y: 114, endPoint x: 1034, endPoint y: 172, distance: 263.5
click at [1291, 113] on div "Dr. Tim Bouquet's Compliance Training Expires On Status Cont. Education Certifi…" at bounding box center [784, 389] width 1568 height 778
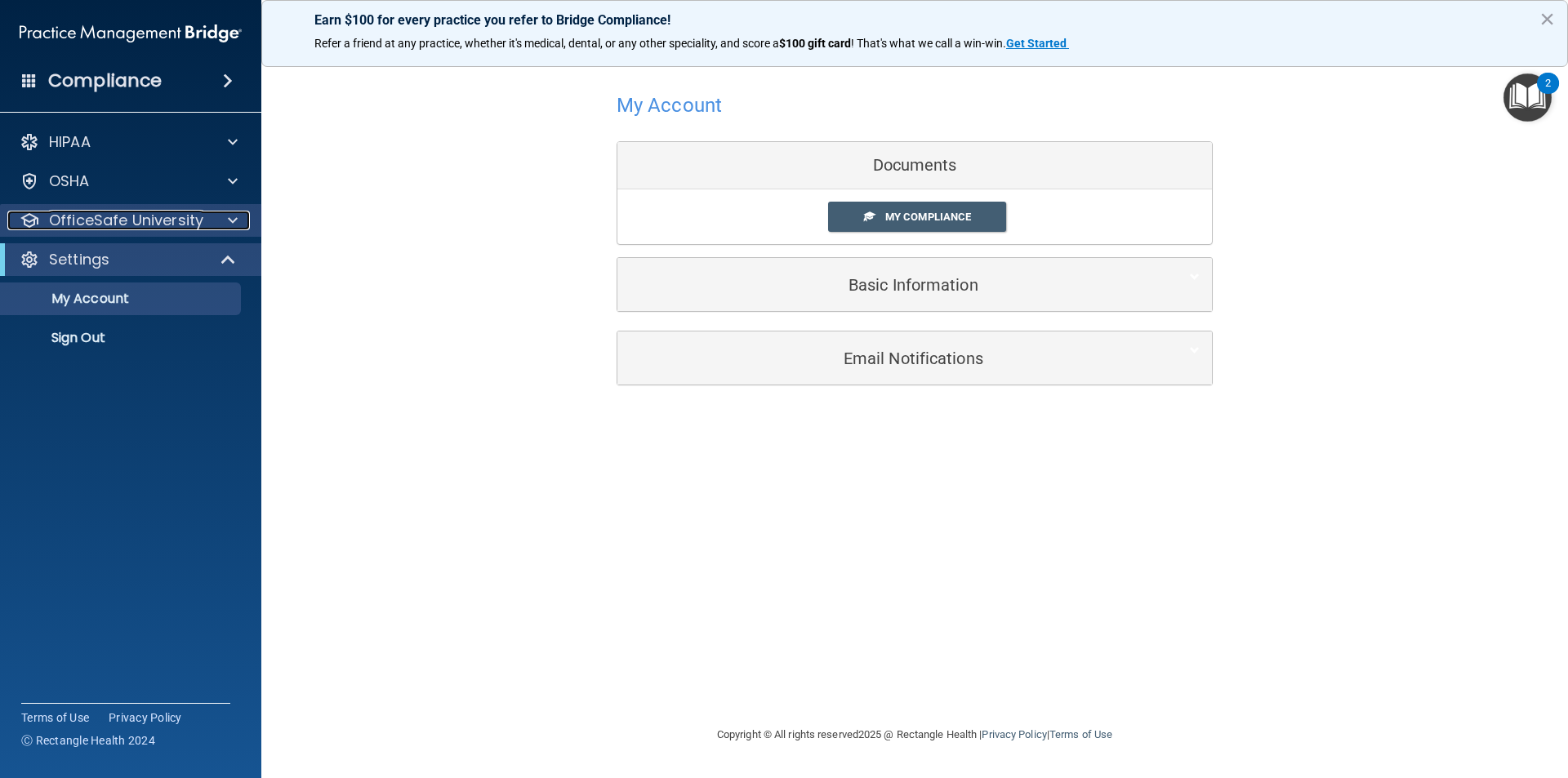
click at [186, 212] on p "OfficeSafe University" at bounding box center [126, 220] width 154 height 19
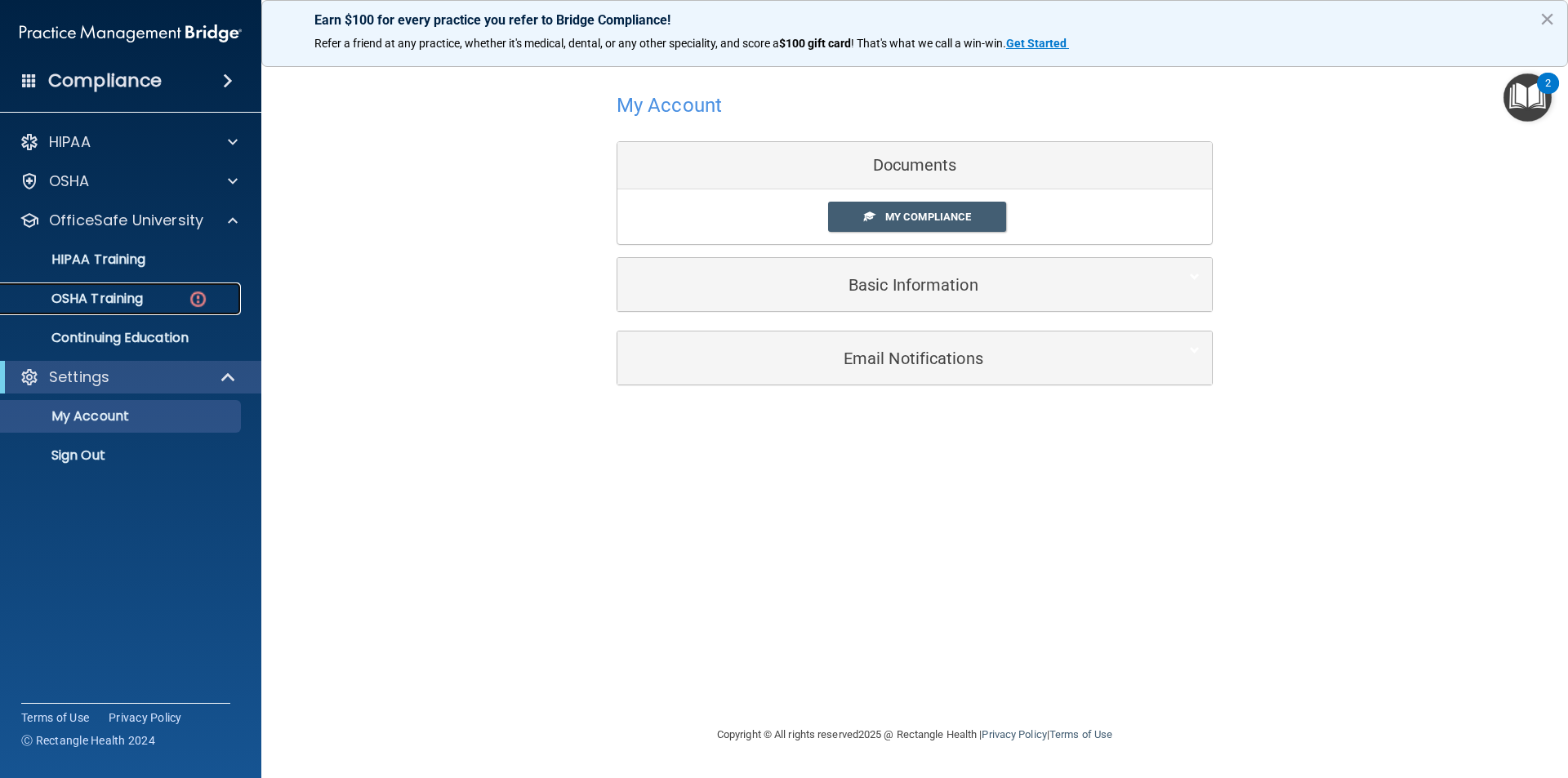
click at [125, 295] on p "OSHA Training" at bounding box center [77, 299] width 132 height 17
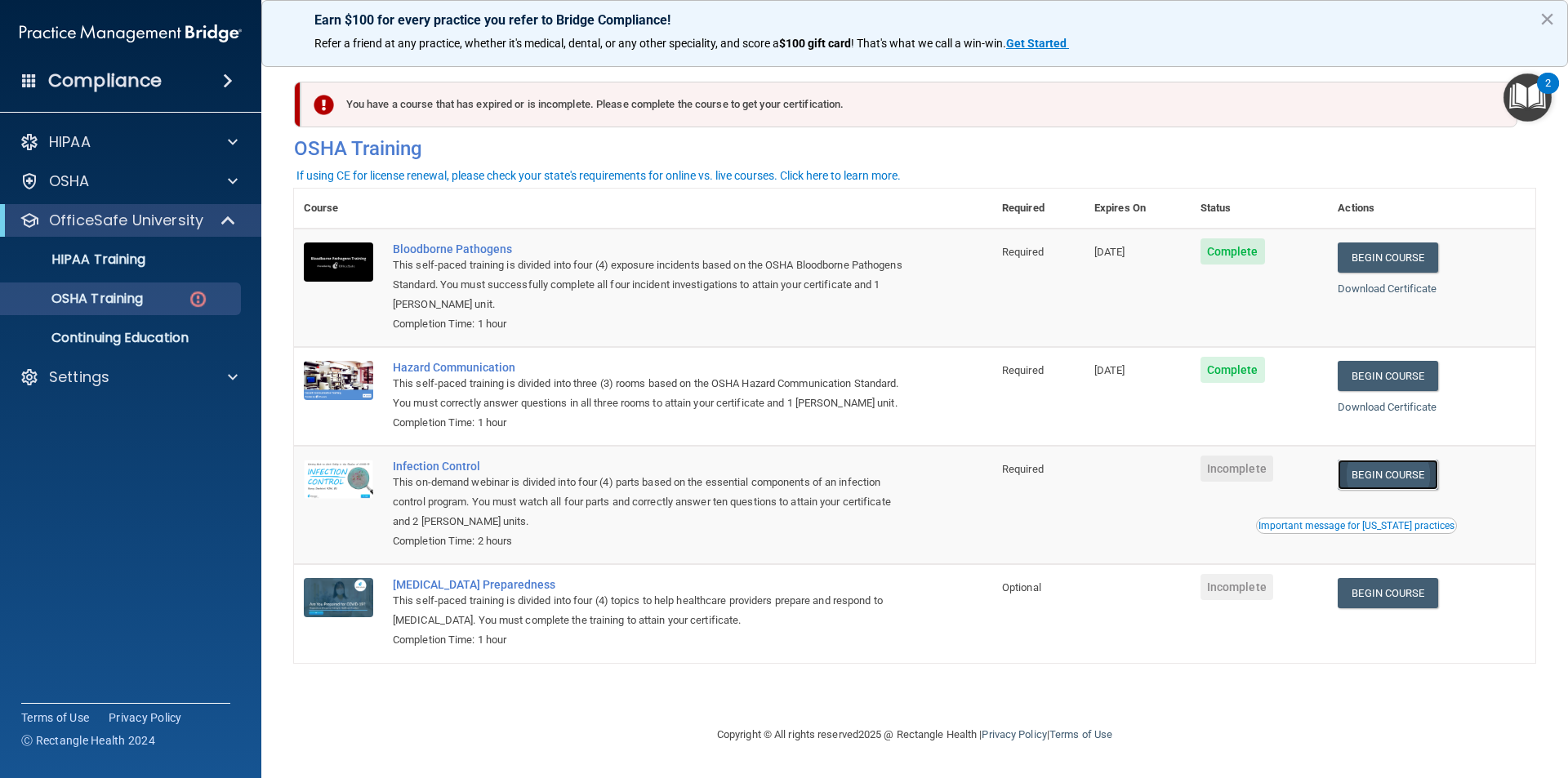
click at [1386, 478] on link "Begin Course" at bounding box center [1387, 474] width 100 height 30
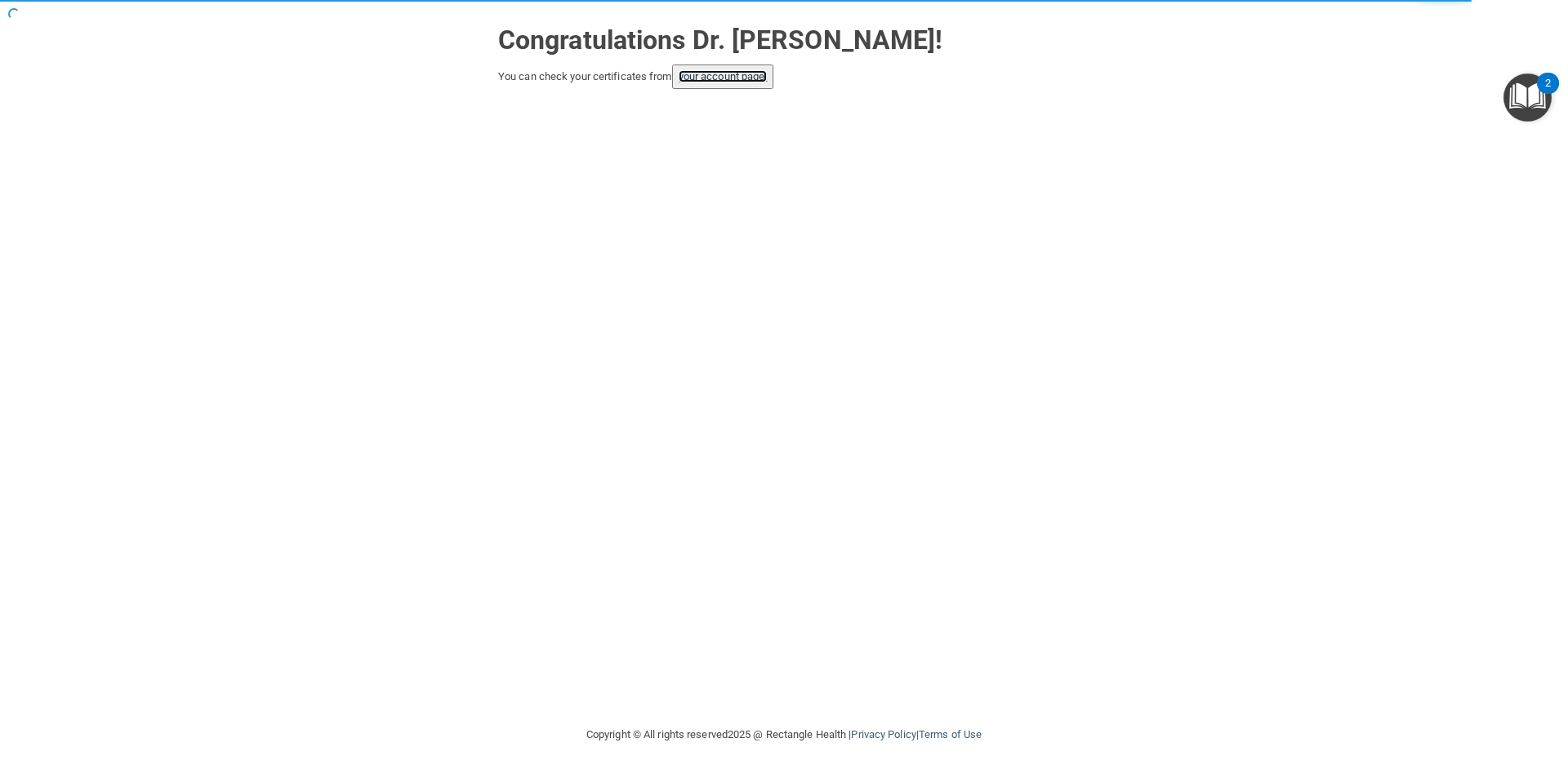
click at [706, 75] on link "your account page!" at bounding box center [723, 76] width 89 height 12
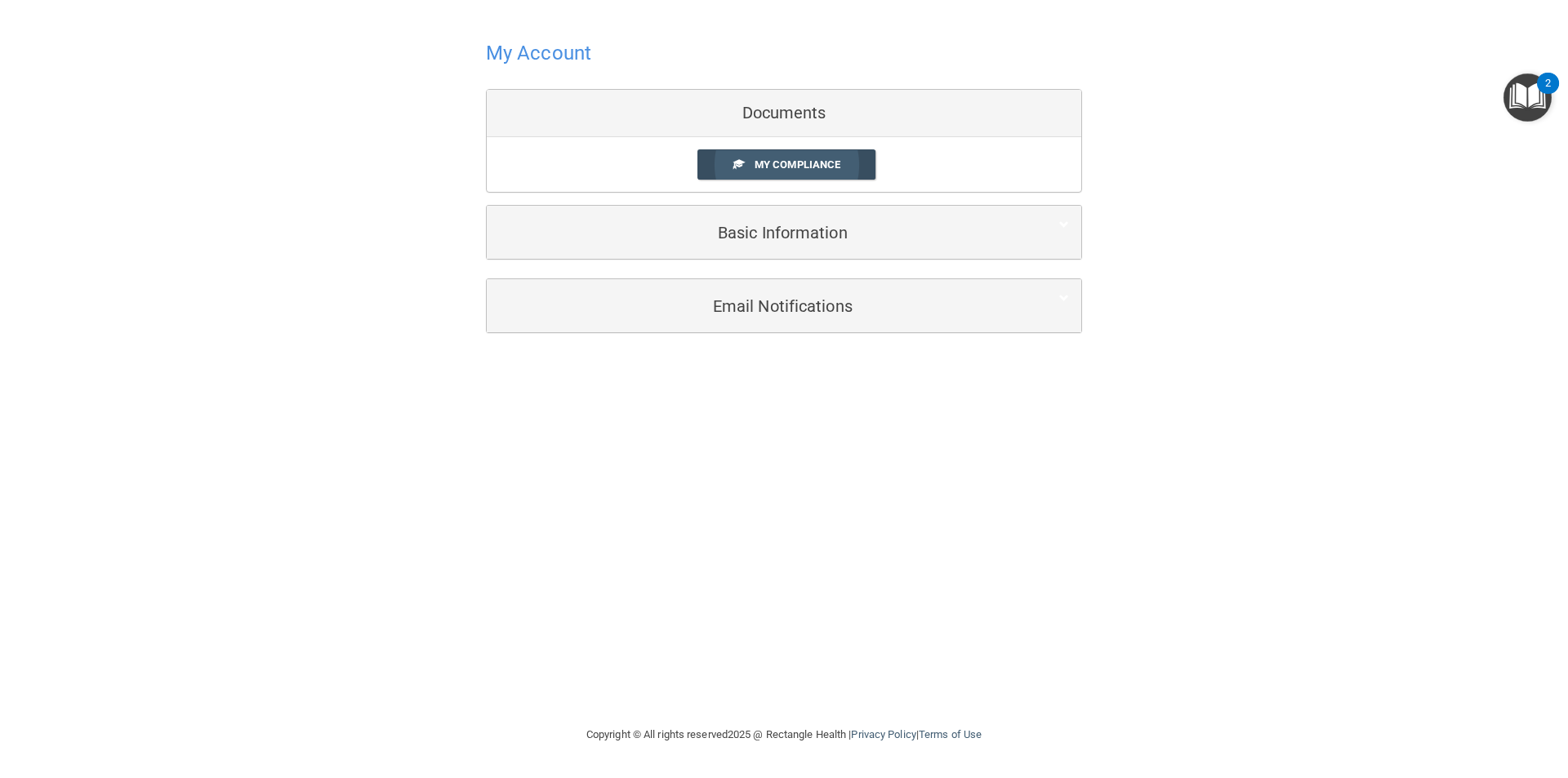
click at [805, 155] on link "My Compliance" at bounding box center [787, 164] width 179 height 30
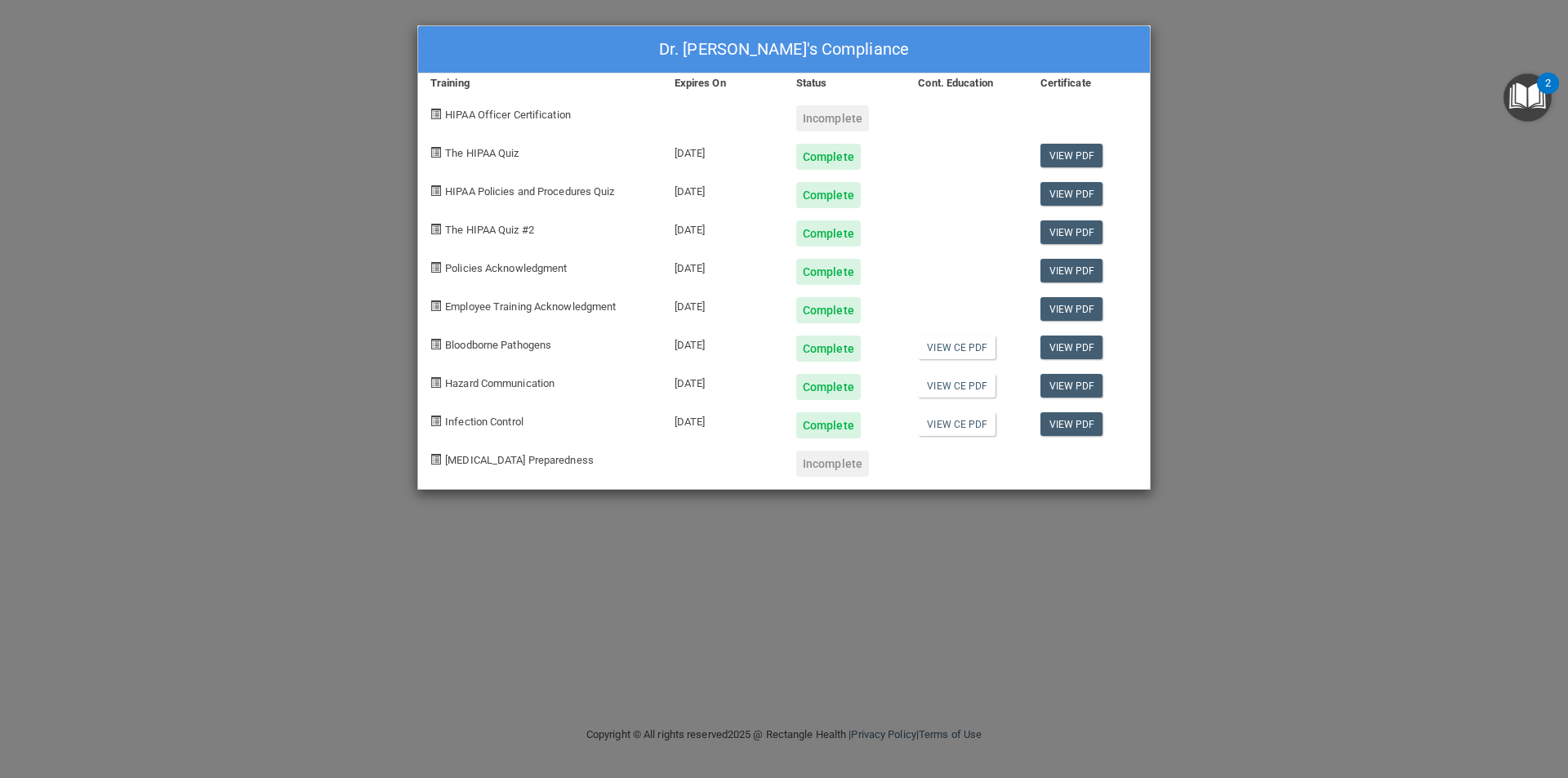
click at [1216, 451] on div "Dr. [PERSON_NAME]'s Compliance Training Expires On Status Cont. Education Certi…" at bounding box center [784, 389] width 1568 height 778
